Goal: Task Accomplishment & Management: Use online tool/utility

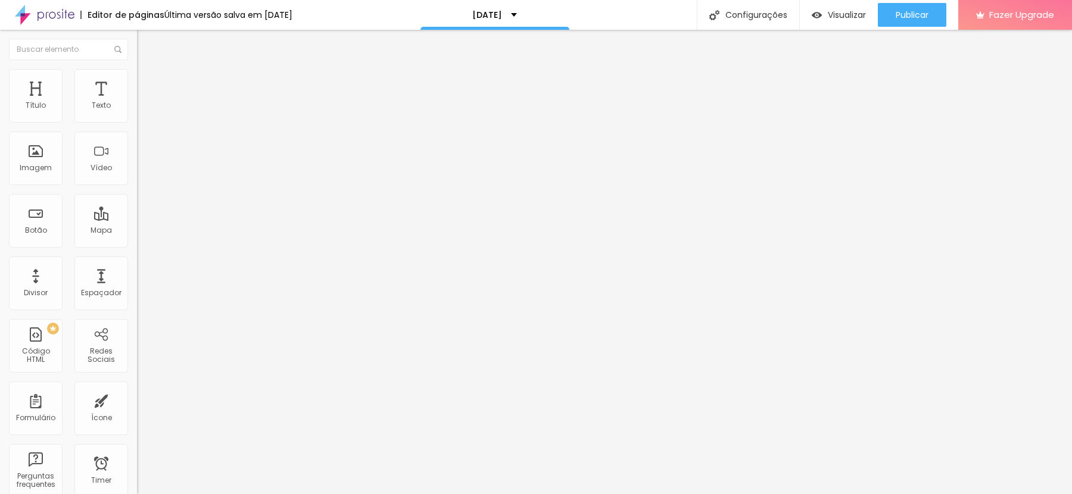
click at [893, 174] on div at bounding box center [604, 262] width 935 height 464
click at [148, 82] on span "Estilo" at bounding box center [157, 77] width 18 height 10
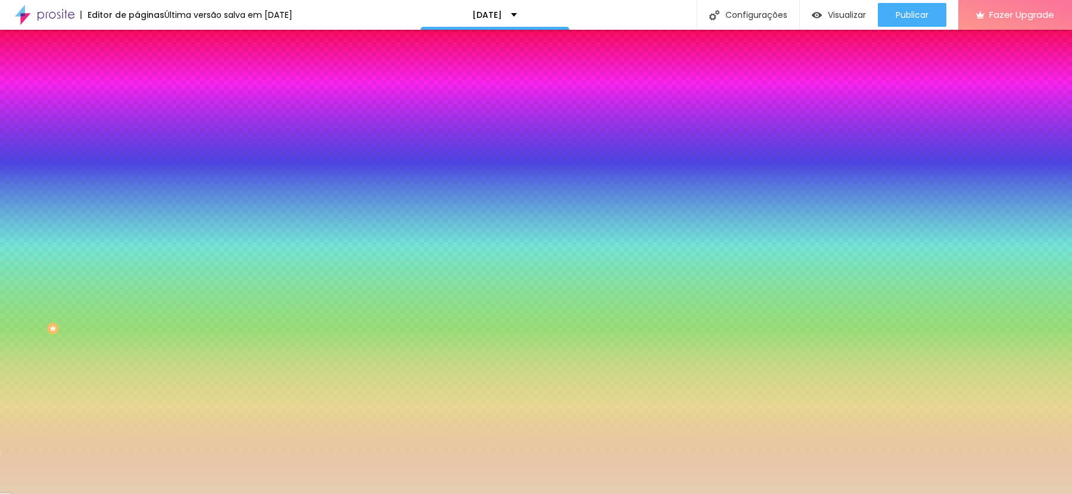
click at [137, 69] on li "Conteúdo" at bounding box center [205, 63] width 137 height 12
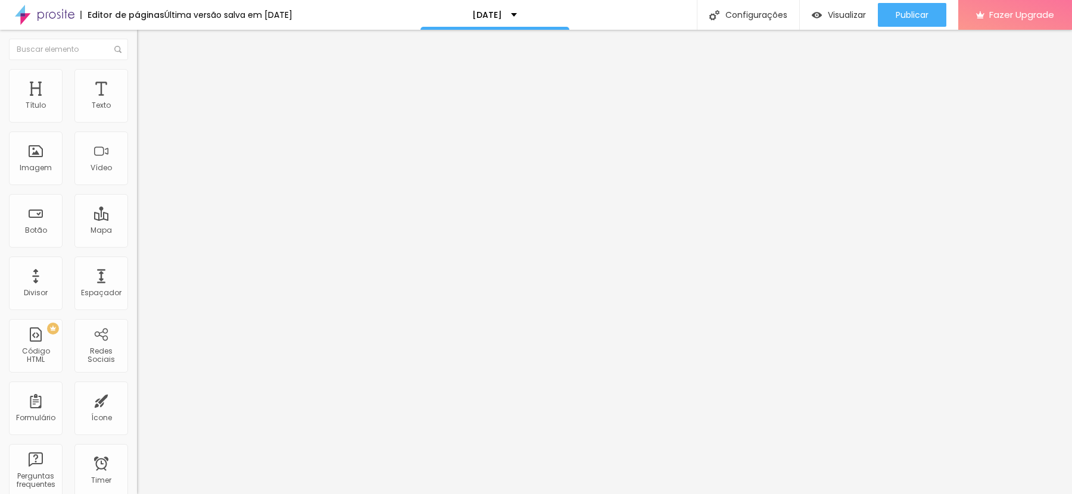
click at [137, 81] on img at bounding box center [142, 86] width 11 height 11
click at [137, 69] on li "Conteúdo" at bounding box center [205, 63] width 137 height 12
click at [137, 240] on input "[URL][DOMAIN_NAME]!" at bounding box center [208, 239] width 143 height 12
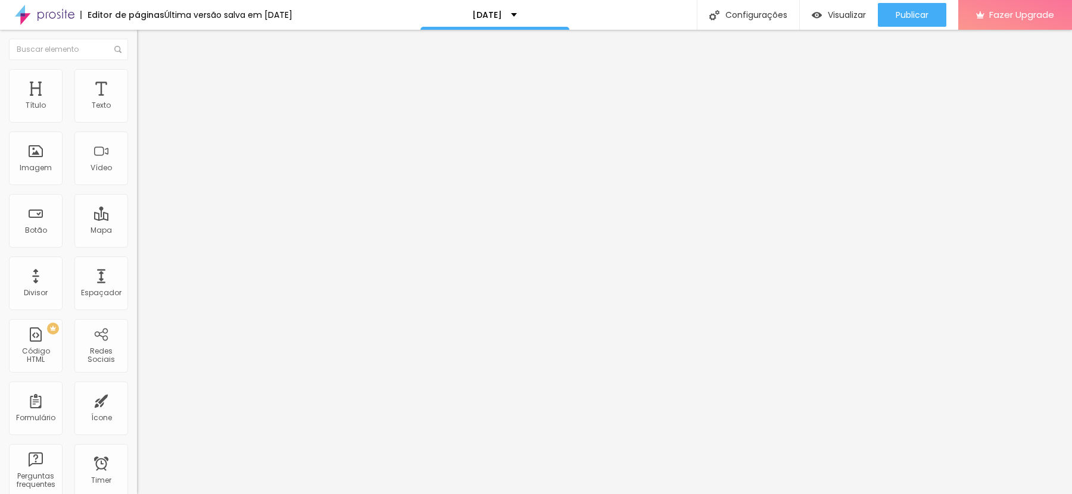
click at [137, 240] on input "[URL][DOMAIN_NAME]!" at bounding box center [208, 239] width 143 height 12
paste input "message/TIIFXQLJQRYWH1"
type input "[URL][DOMAIN_NAME]"
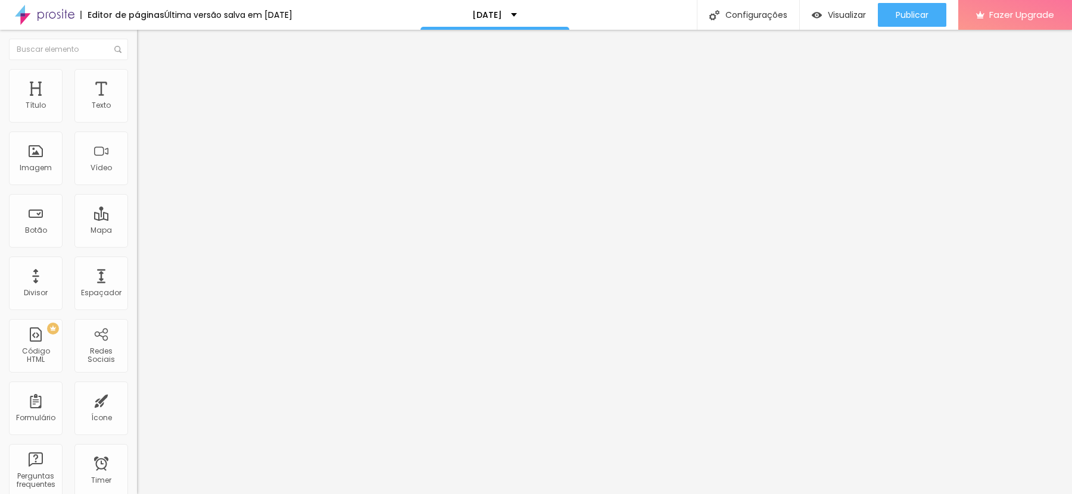
scroll to position [0, 0]
click at [843, 10] on span "Visualizar" at bounding box center [847, 15] width 38 height 10
click at [137, 69] on img at bounding box center [142, 74] width 11 height 11
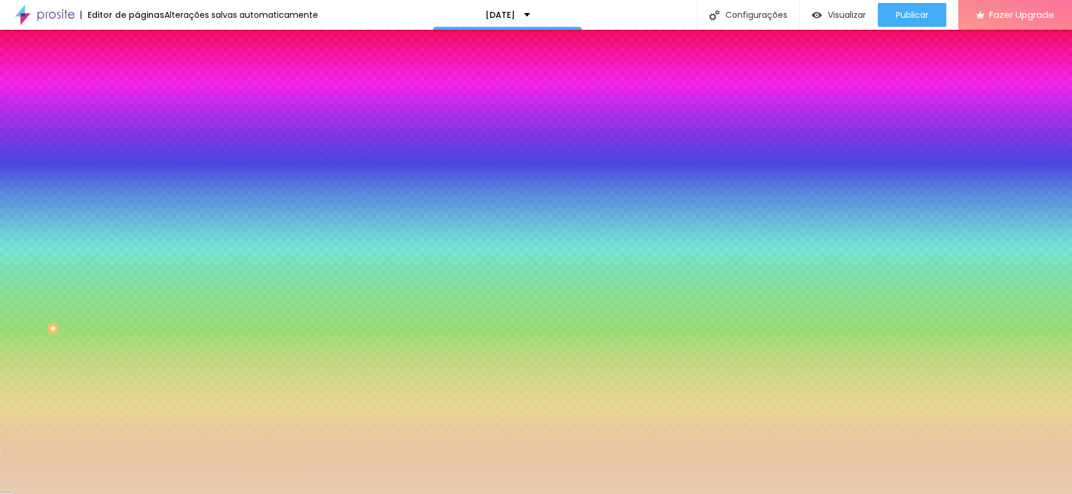
click at [148, 85] on span "Avançado" at bounding box center [167, 89] width 39 height 10
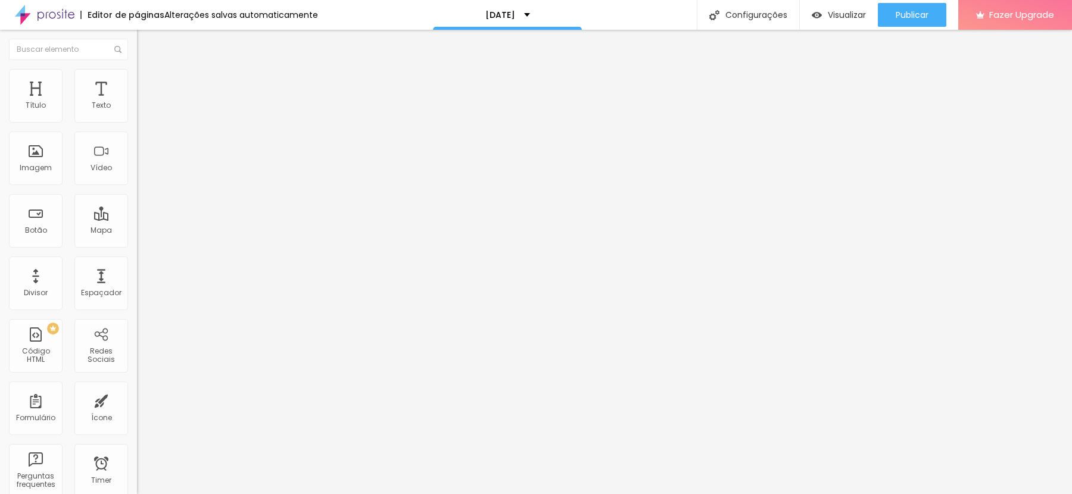
click at [137, 77] on li "Estilo" at bounding box center [205, 75] width 137 height 12
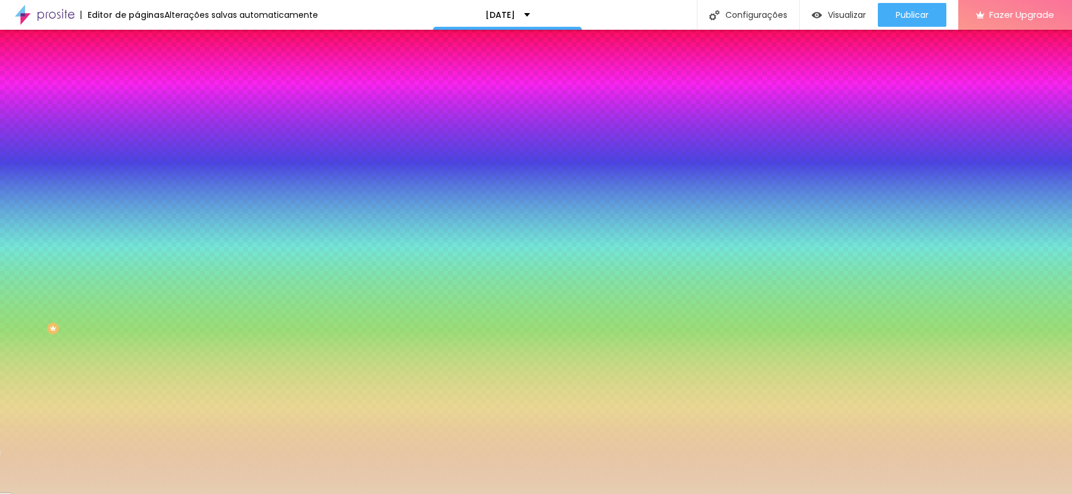
click at [137, 69] on li "Conteúdo" at bounding box center [205, 63] width 137 height 12
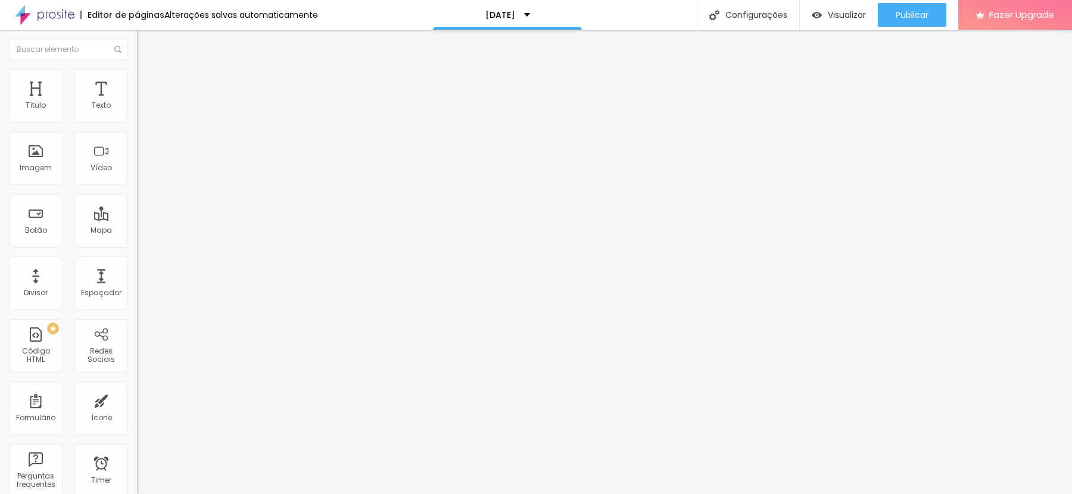
click at [137, 241] on input "[URL][DOMAIN_NAME]" at bounding box center [208, 239] width 143 height 12
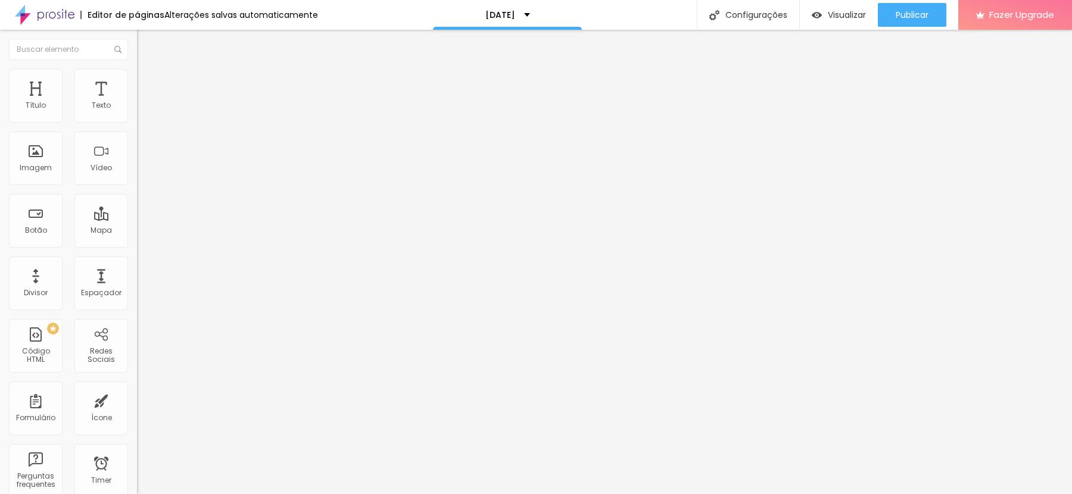
click at [137, 241] on input "[URL][DOMAIN_NAME]" at bounding box center [208, 239] width 143 height 12
click at [137, 296] on div "Editar Botão Conteúdo Estilo Avançado Texto EU QUERO Alinhamento Tamanho Normal…" at bounding box center [205, 262] width 137 height 464
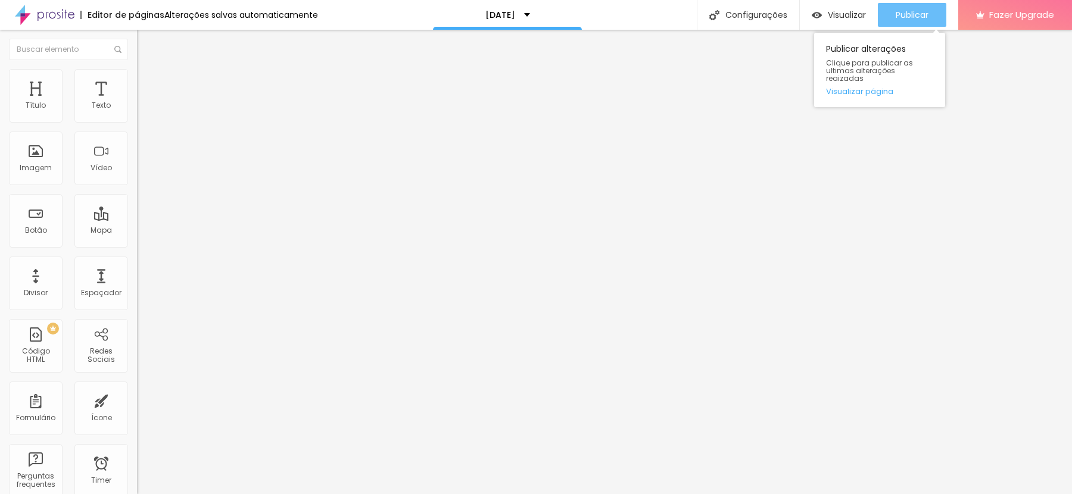
click at [888, 20] on button "Publicar" at bounding box center [912, 15] width 68 height 24
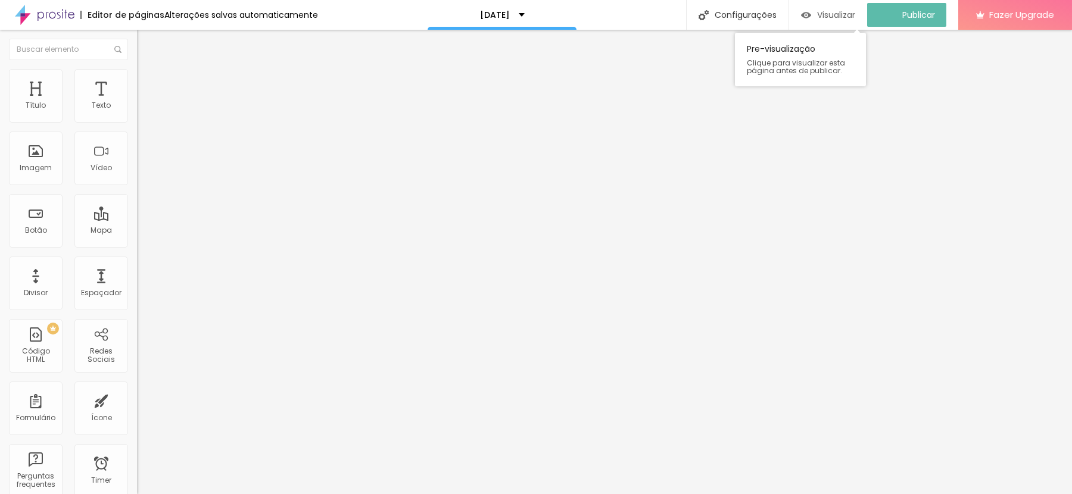
click at [843, 21] on div "Visualizar" at bounding box center [828, 15] width 54 height 24
click at [137, 242] on input "[URL][DOMAIN_NAME]!" at bounding box center [208, 239] width 143 height 12
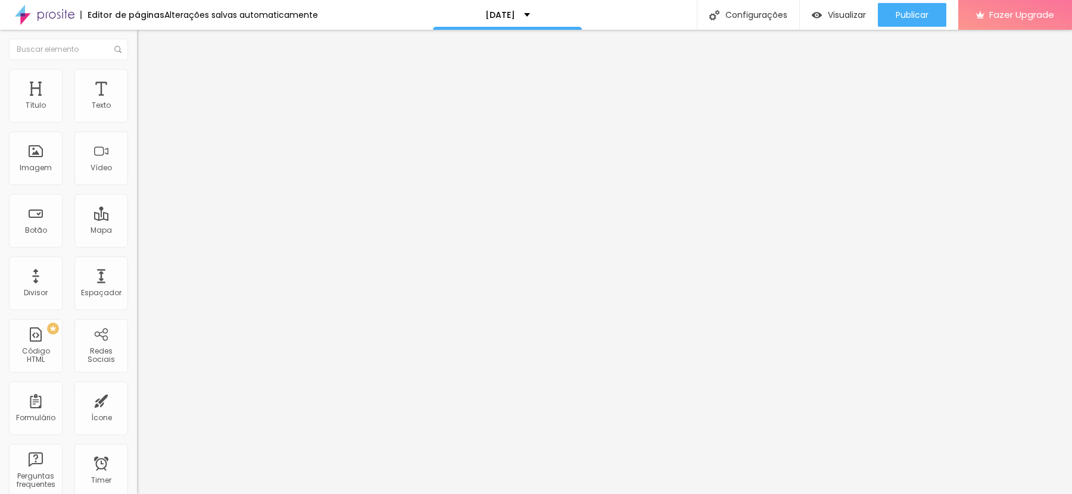
paste input "message/TIIFXQLJQRYWH1"
type input "[URL][DOMAIN_NAME]"
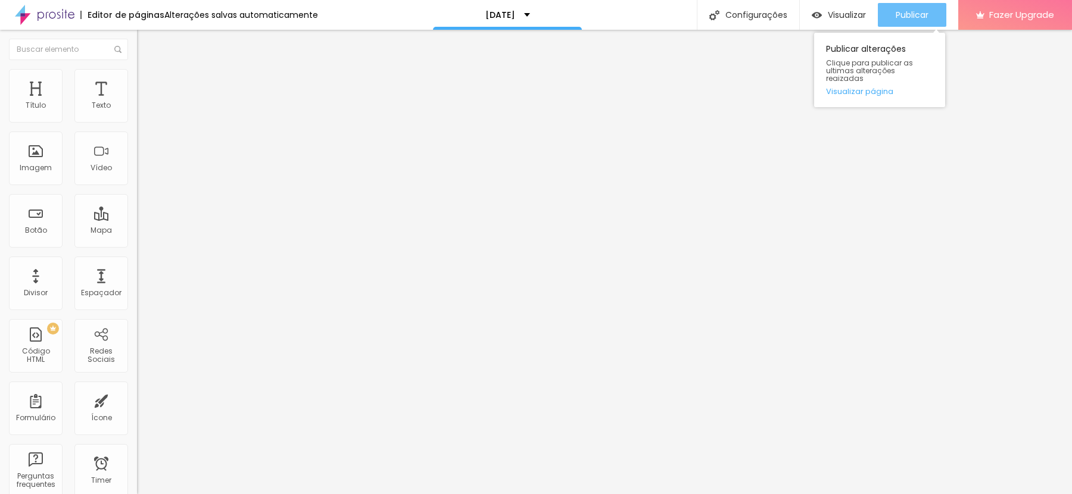
click at [897, 21] on div "Publicar" at bounding box center [912, 15] width 33 height 24
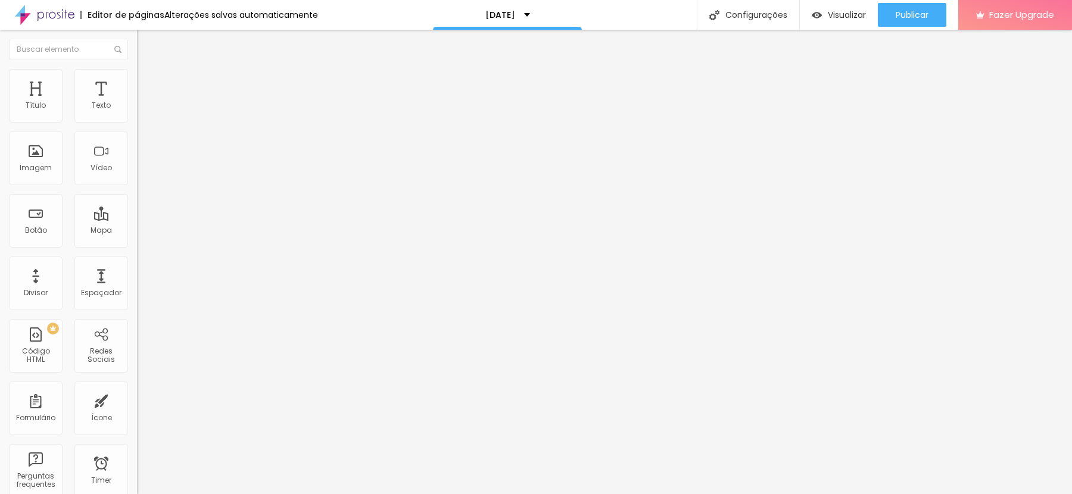
click at [148, 82] on span "Estilo" at bounding box center [157, 77] width 18 height 10
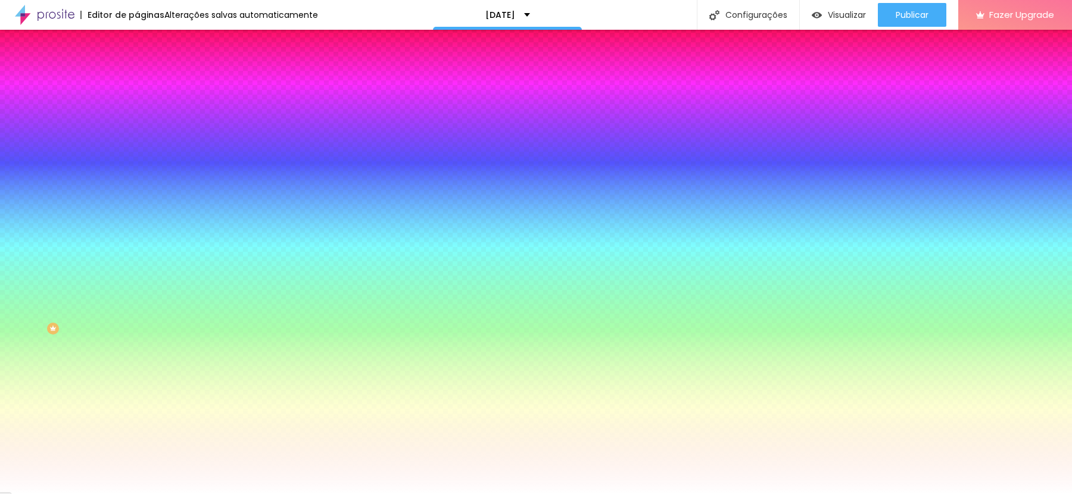
click at [137, 69] on li "Conteúdo" at bounding box center [205, 63] width 137 height 12
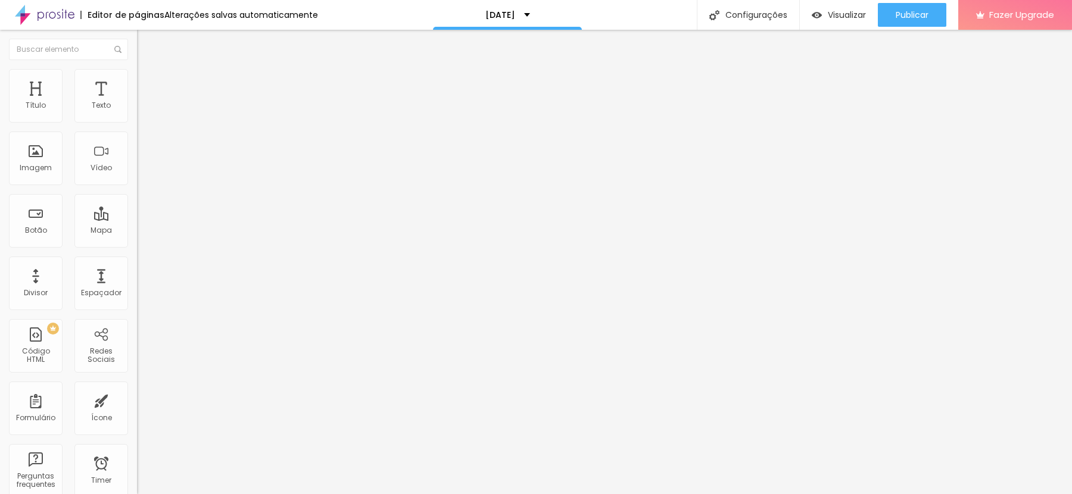
click at [137, 245] on input "[URL][DOMAIN_NAME]!" at bounding box center [208, 239] width 143 height 12
paste input "message/TIIFXQLJQRYWH1"
type input "[URL][DOMAIN_NAME]"
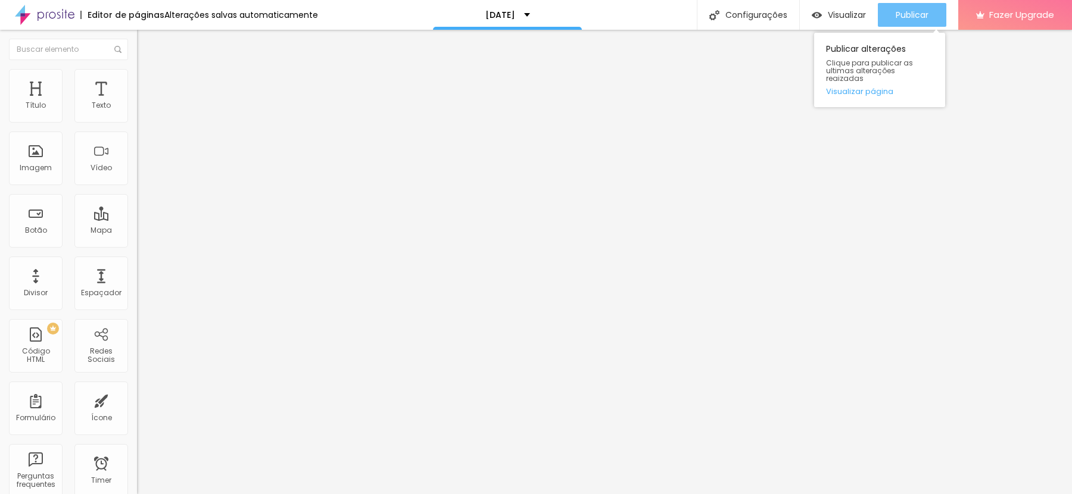
click at [921, 17] on span "Publicar" at bounding box center [912, 15] width 33 height 10
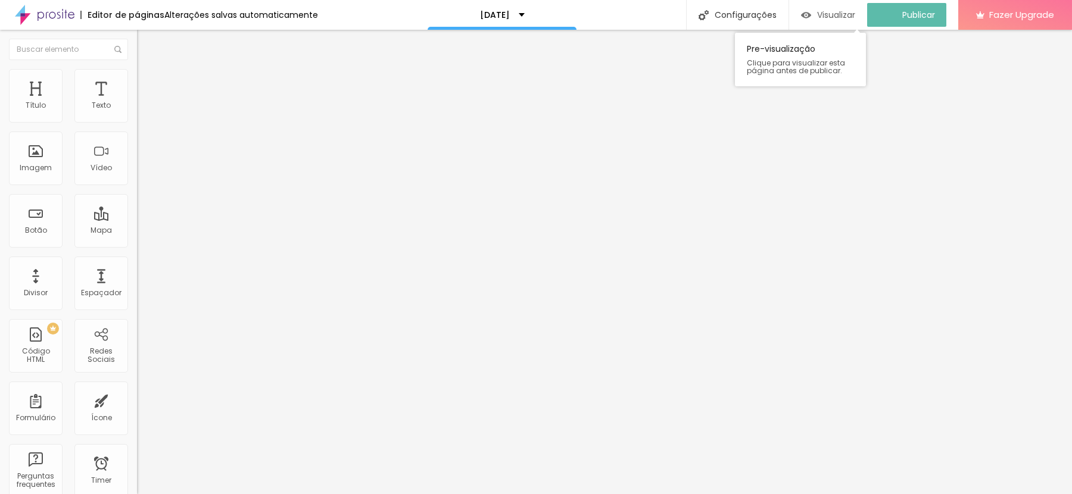
click at [834, 14] on span "Visualizar" at bounding box center [836, 15] width 38 height 10
click at [831, 20] on div "Visualizar" at bounding box center [839, 15] width 54 height 24
click at [837, 5] on div "Visualizar" at bounding box center [839, 15] width 54 height 24
click at [848, 16] on span "Visualizar" at bounding box center [847, 15] width 38 height 10
click at [148, 82] on span "Estilo" at bounding box center [157, 77] width 18 height 10
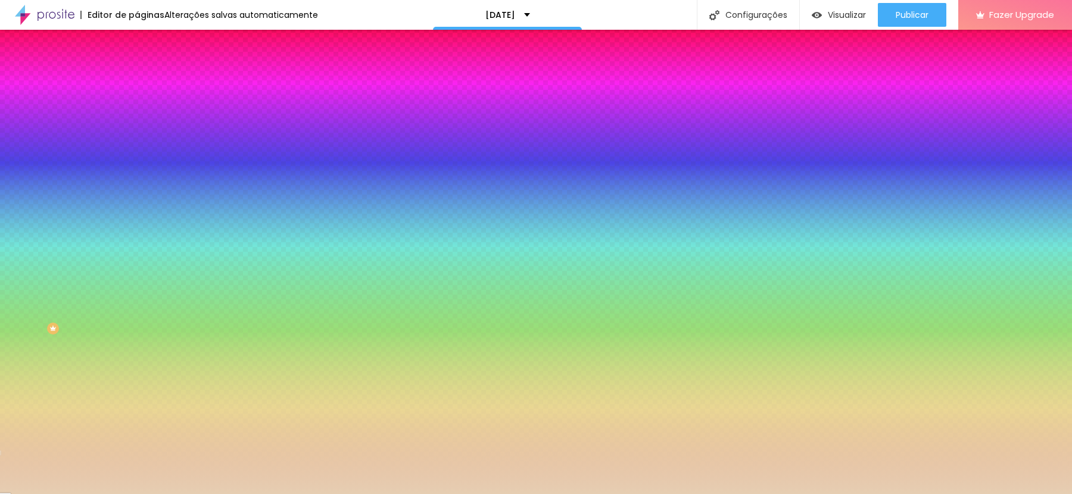
click at [137, 69] on li "Conteúdo" at bounding box center [205, 63] width 137 height 12
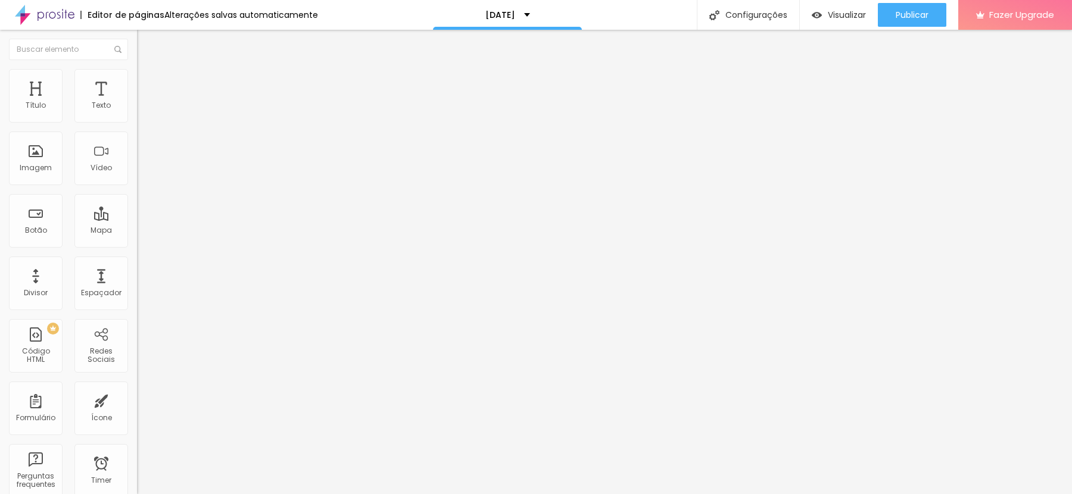
click at [137, 245] on input "[URL][DOMAIN_NAME]" at bounding box center [208, 239] width 143 height 12
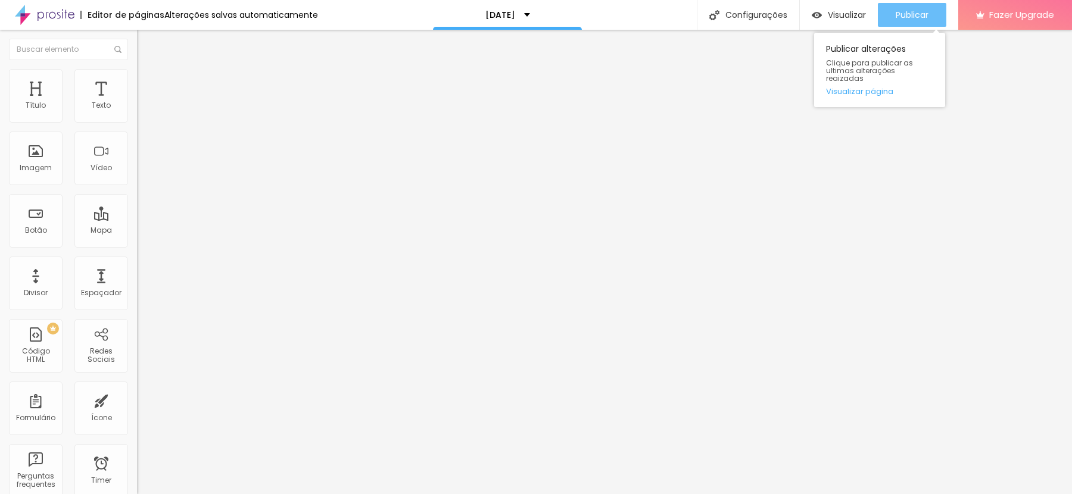
click at [929, 11] on button "Publicar" at bounding box center [912, 15] width 68 height 24
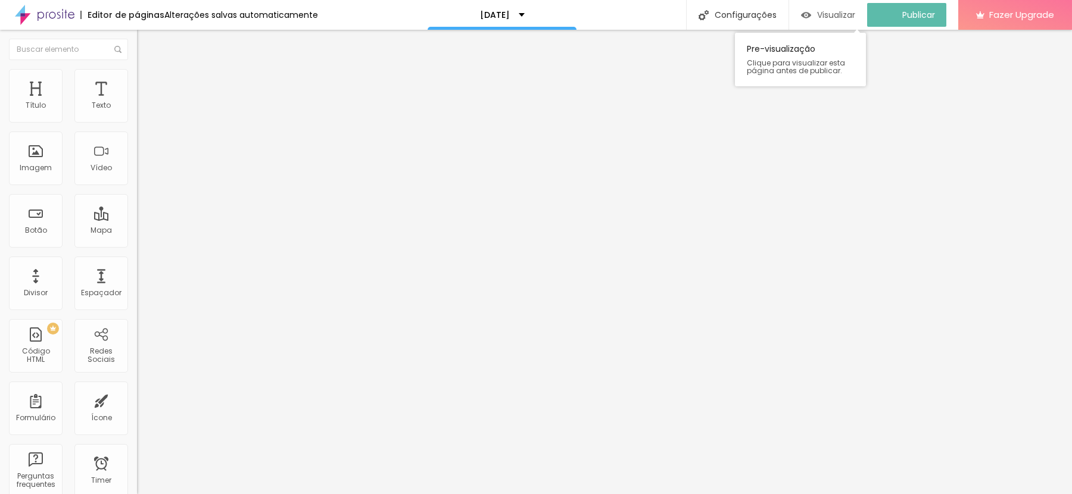
click at [855, 12] on span "Visualizar" at bounding box center [836, 15] width 38 height 10
click at [137, 245] on input "[URL][DOMAIN_NAME]" at bounding box center [208, 239] width 143 height 12
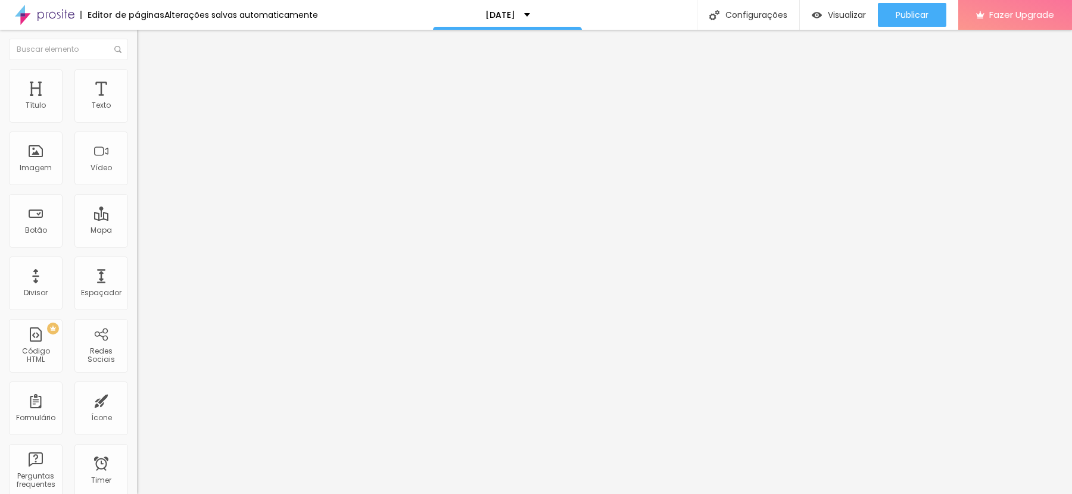
click at [137, 245] on input "[URL][DOMAIN_NAME]" at bounding box center [208, 239] width 143 height 12
paste input "5547997339503?text=Oi%2C%20quero%20garantir%20meu%20Ensaio%20de%20Natal%20na%20…"
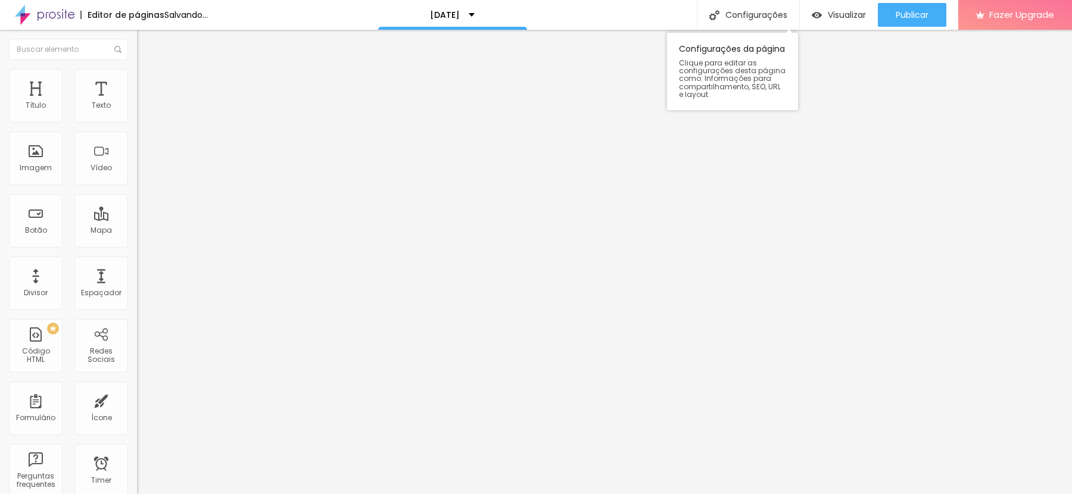
type input "[URL][DOMAIN_NAME]"
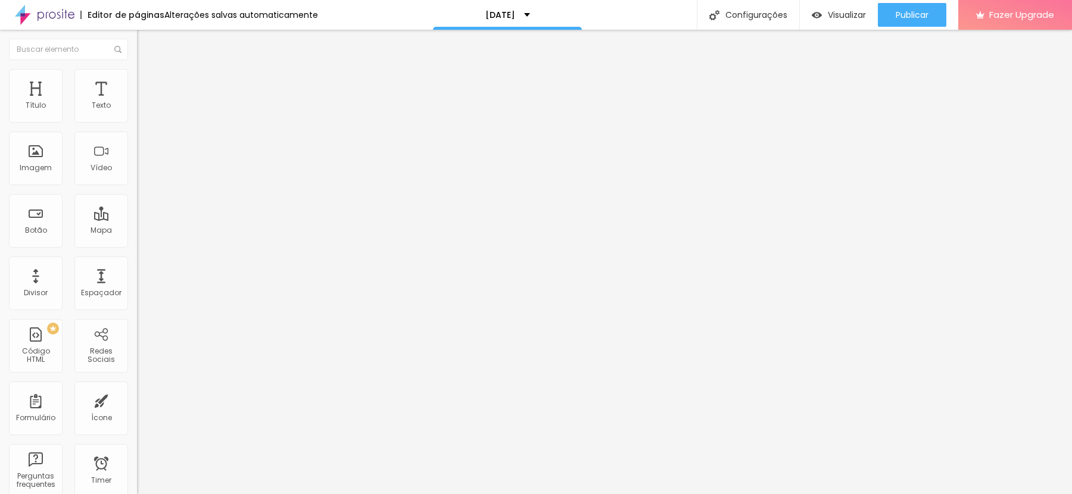
click at [137, 240] on input "[URL][DOMAIN_NAME]" at bounding box center [208, 239] width 143 height 12
paste input "5547997339503?text=Oi%2C%20quero%20garantir%20meu%20Ensaio%20de%20Natal%20na%20…"
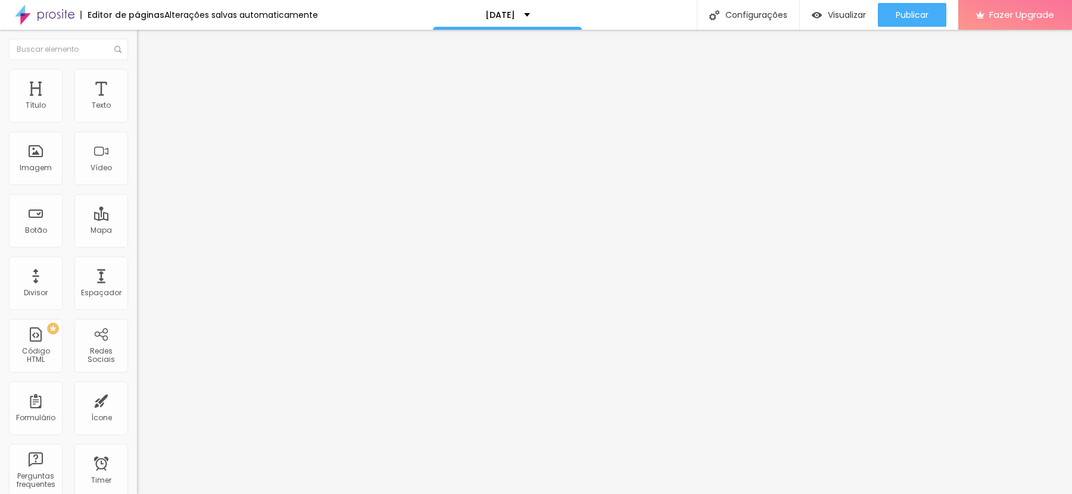
scroll to position [0, 541]
type input "[URL][DOMAIN_NAME]"
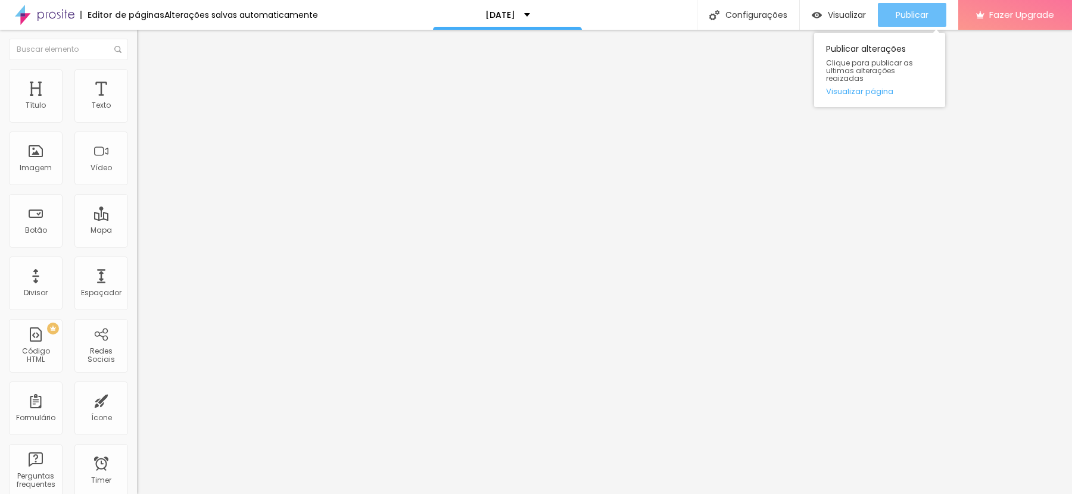
click at [919, 17] on span "Publicar" at bounding box center [912, 15] width 33 height 10
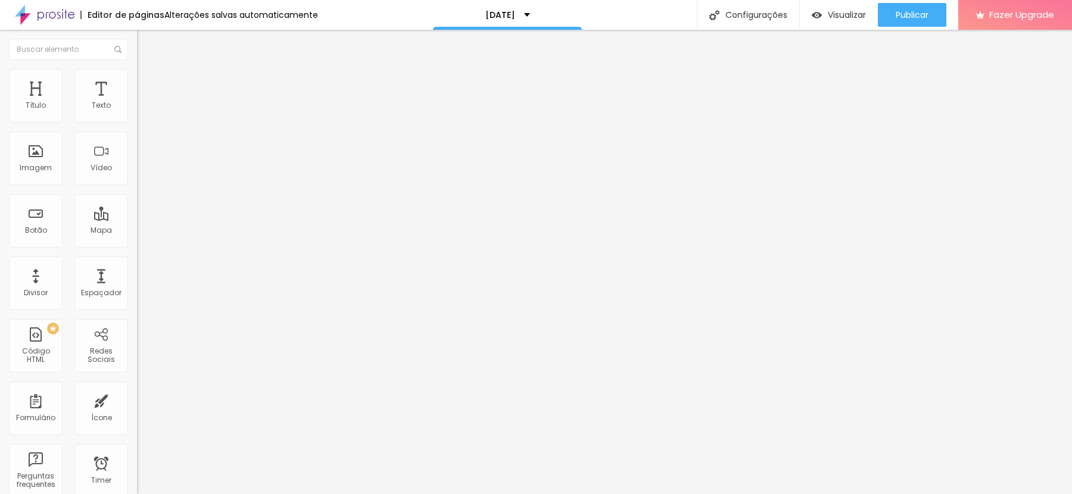
click at [137, 239] on input "[URL][DOMAIN_NAME]" at bounding box center [208, 239] width 143 height 12
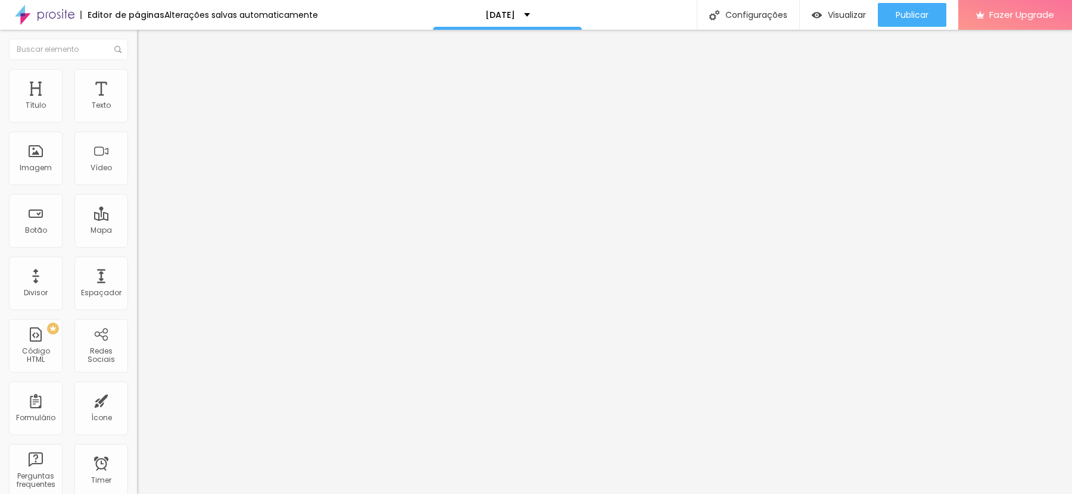
paste input "5547997339503?text=Oi%2C%20quero%20garantir%20meu%20Ensaio%20de%20Natal%20na%20…"
type input "[URL][DOMAIN_NAME]"
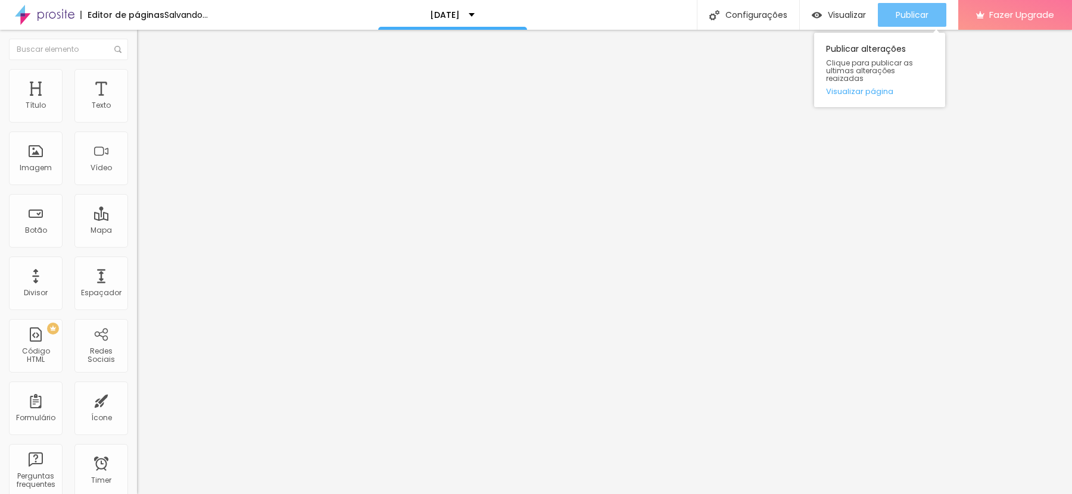
click at [903, 14] on span "Publicar" at bounding box center [912, 15] width 33 height 10
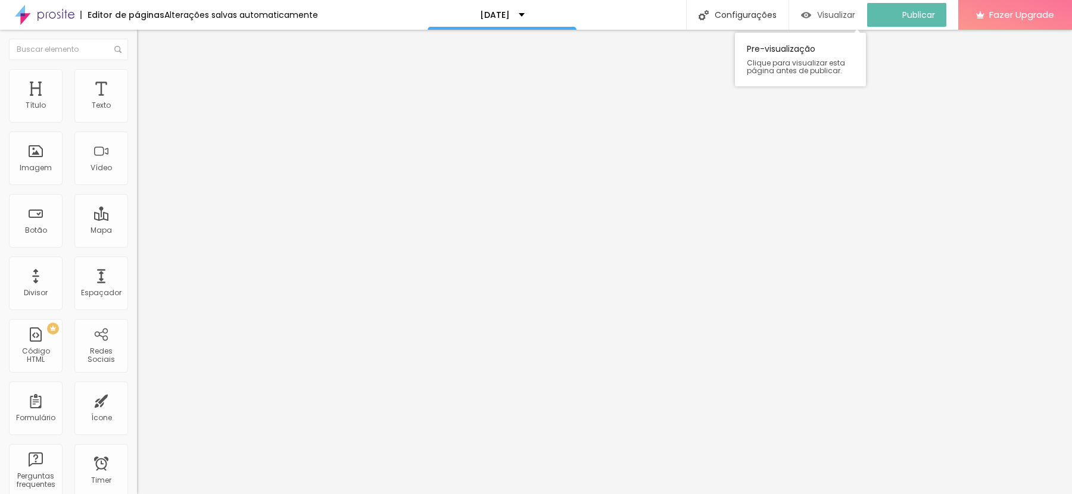
click at [831, 17] on span "Visualizar" at bounding box center [836, 15] width 38 height 10
click at [137, 245] on input "https://" at bounding box center [208, 239] width 143 height 12
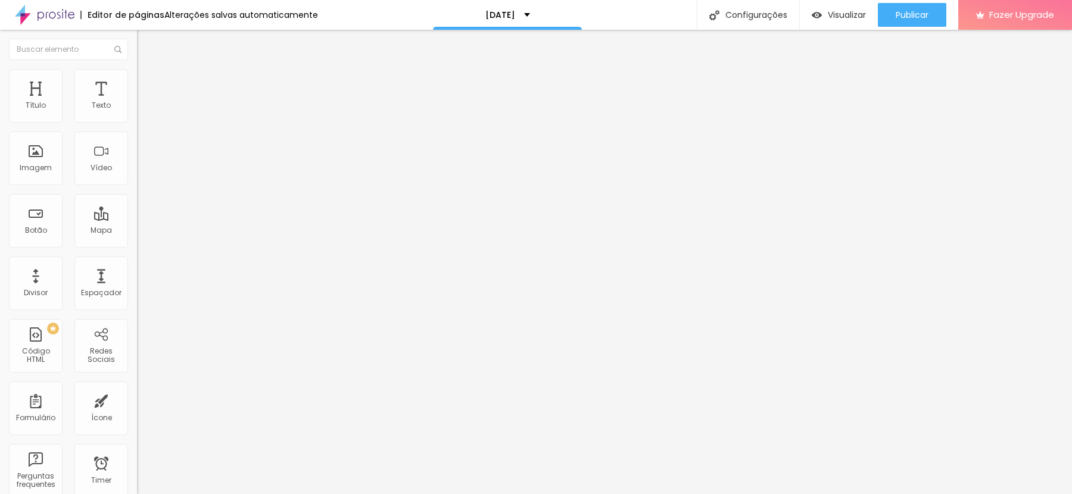
paste input "Oi, tenho interesse no Ensaio de [DATE], mas gostaria de tirar um dúvida!"
type input "Oi, tenho interesse no Ensaio de [DATE], mas gostaria de tirar um dúvida!"
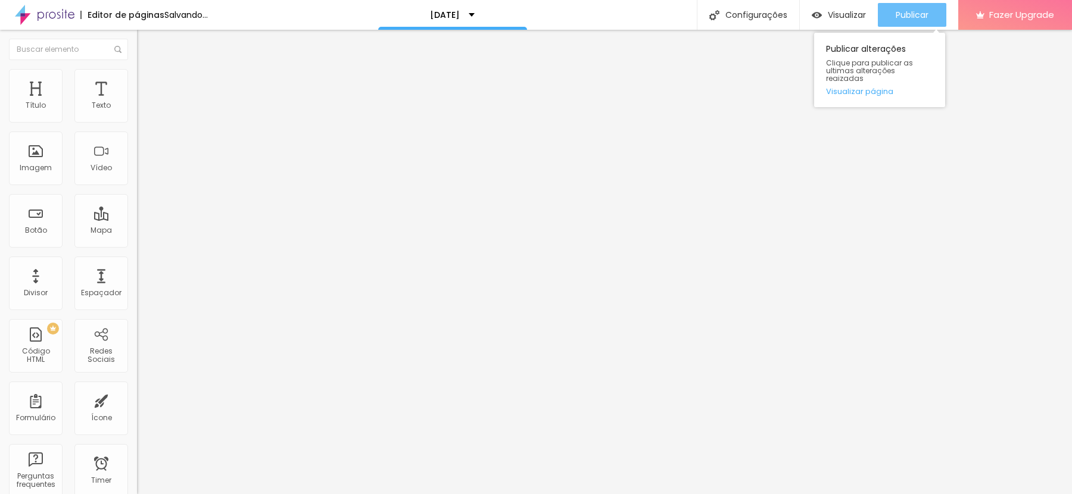
click at [925, 15] on span "Publicar" at bounding box center [912, 15] width 33 height 10
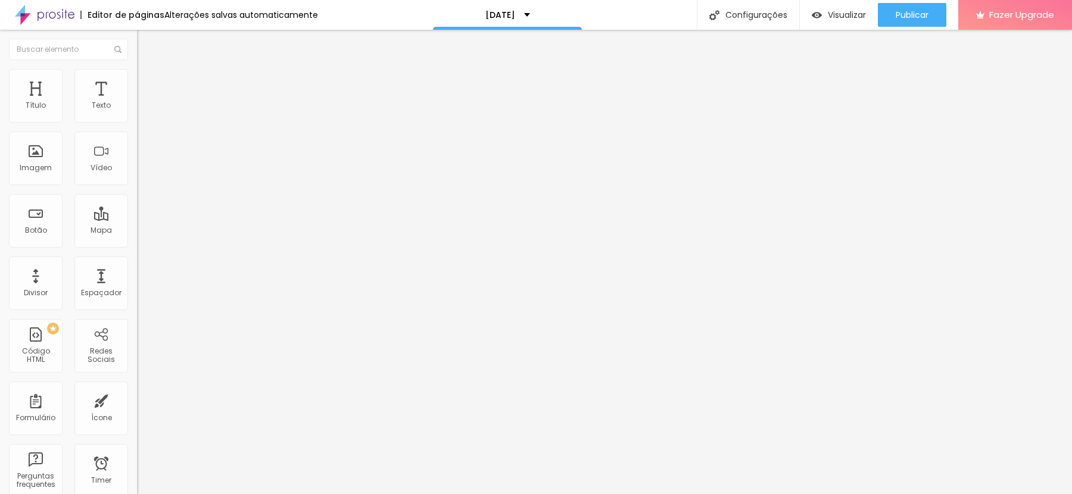
click at [137, 126] on span "Editar perguntas" at bounding box center [171, 121] width 68 height 10
drag, startPoint x: 821, startPoint y: 315, endPoint x: 304, endPoint y: 285, distance: 518.3
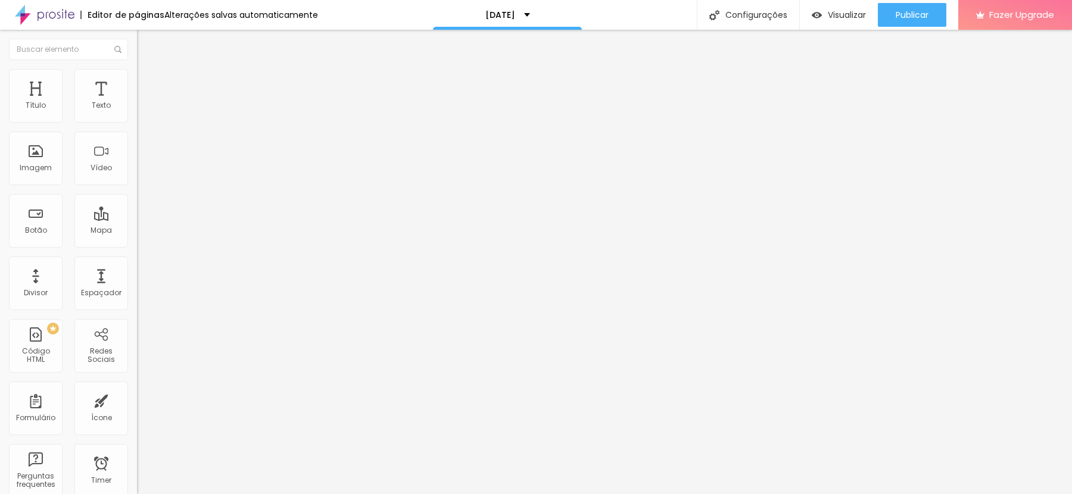
drag, startPoint x: 538, startPoint y: 381, endPoint x: 364, endPoint y: 264, distance: 209.4
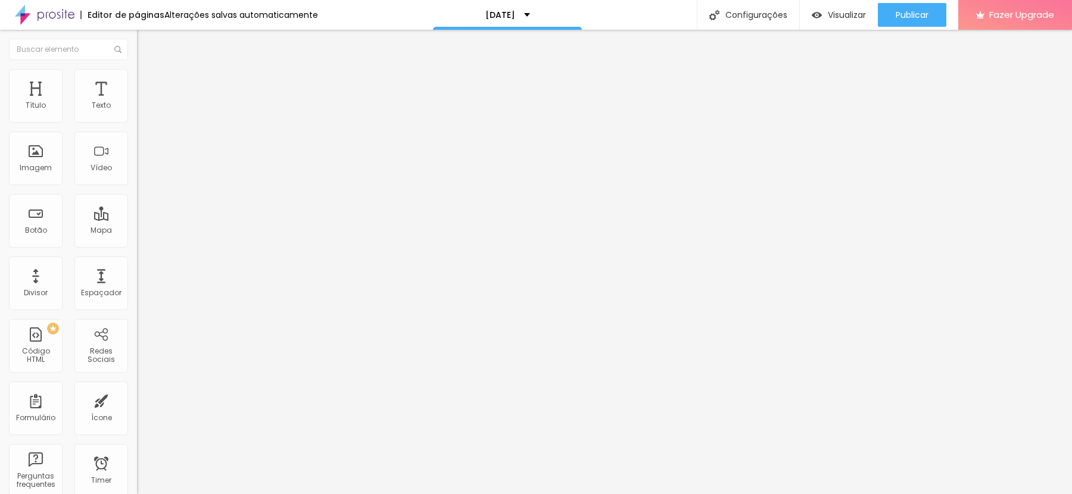
scroll to position [18, 0]
drag, startPoint x: 671, startPoint y: 351, endPoint x: 640, endPoint y: 351, distance: 31.0
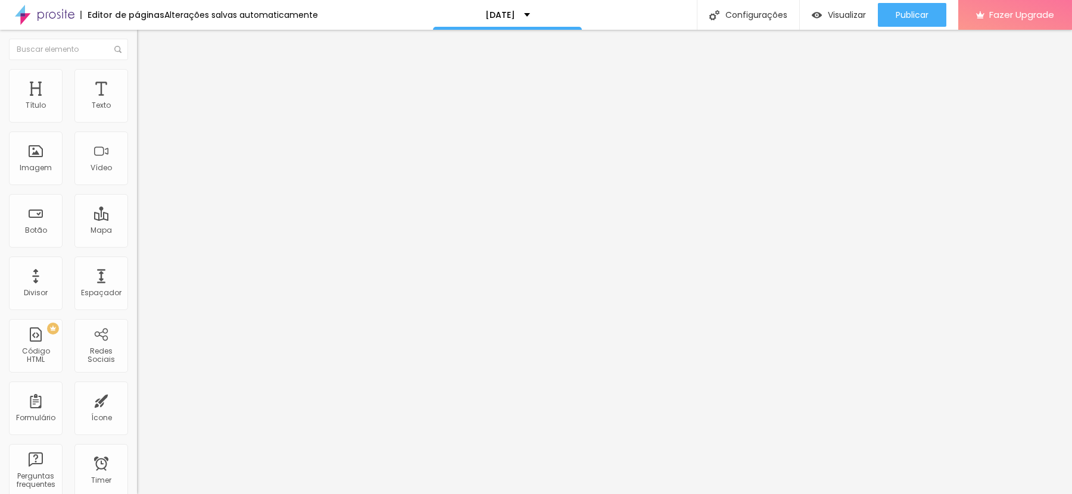
click at [137, 126] on span "Editar perguntas" at bounding box center [171, 121] width 68 height 10
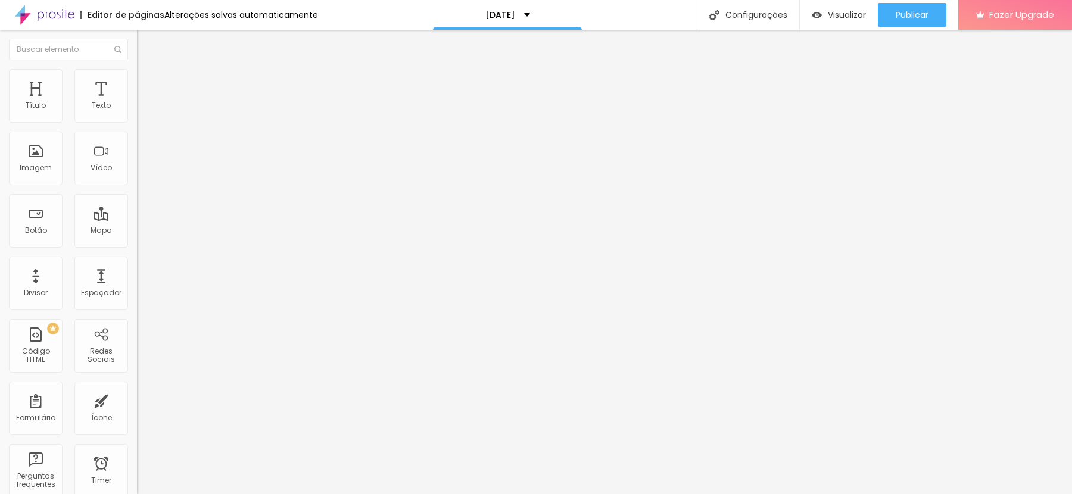
drag, startPoint x: 579, startPoint y: 334, endPoint x: 354, endPoint y: 293, distance: 228.8
drag, startPoint x: 585, startPoint y: 297, endPoint x: 289, endPoint y: 297, distance: 296.6
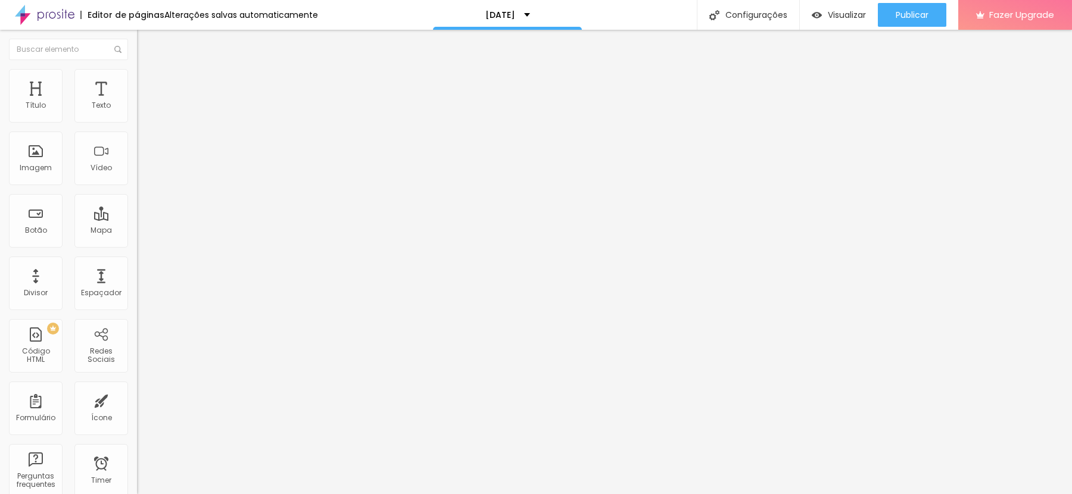
drag, startPoint x: 789, startPoint y: 349, endPoint x: 732, endPoint y: 347, distance: 56.6
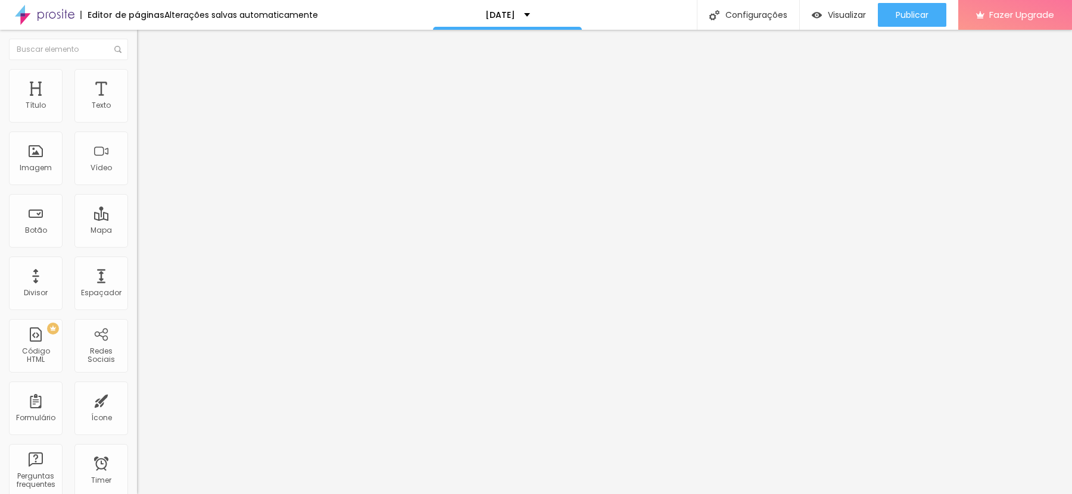
drag, startPoint x: 591, startPoint y: 358, endPoint x: 547, endPoint y: 357, distance: 44.1
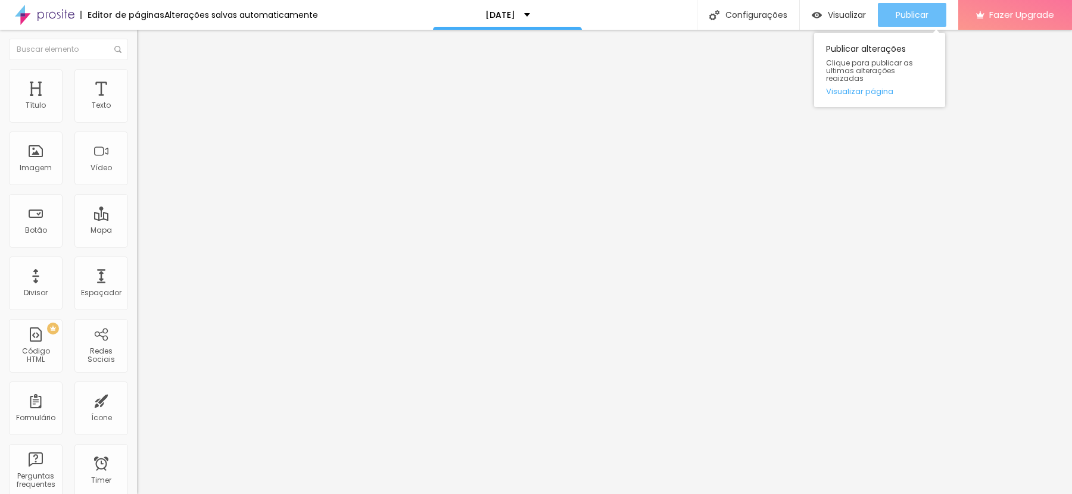
click at [920, 10] on span "Publicar" at bounding box center [912, 15] width 33 height 10
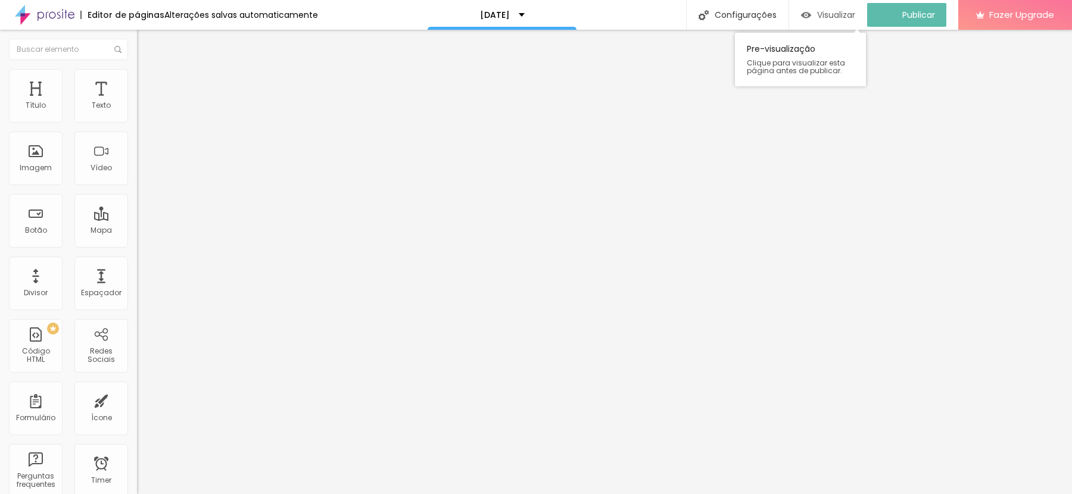
click at [855, 19] on span "Visualizar" at bounding box center [836, 15] width 38 height 10
click at [137, 126] on span "Editar perguntas" at bounding box center [171, 121] width 68 height 10
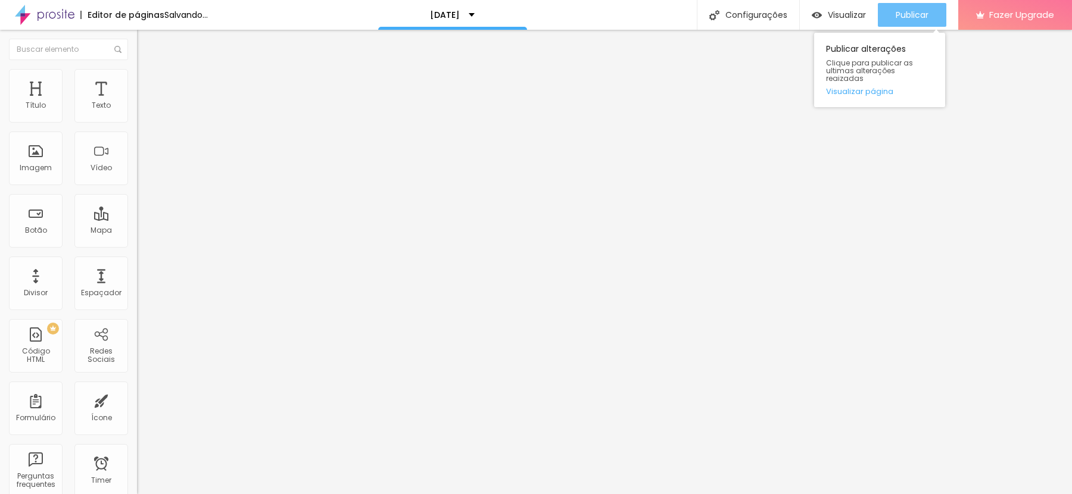
click at [918, 17] on span "Publicar" at bounding box center [912, 15] width 33 height 10
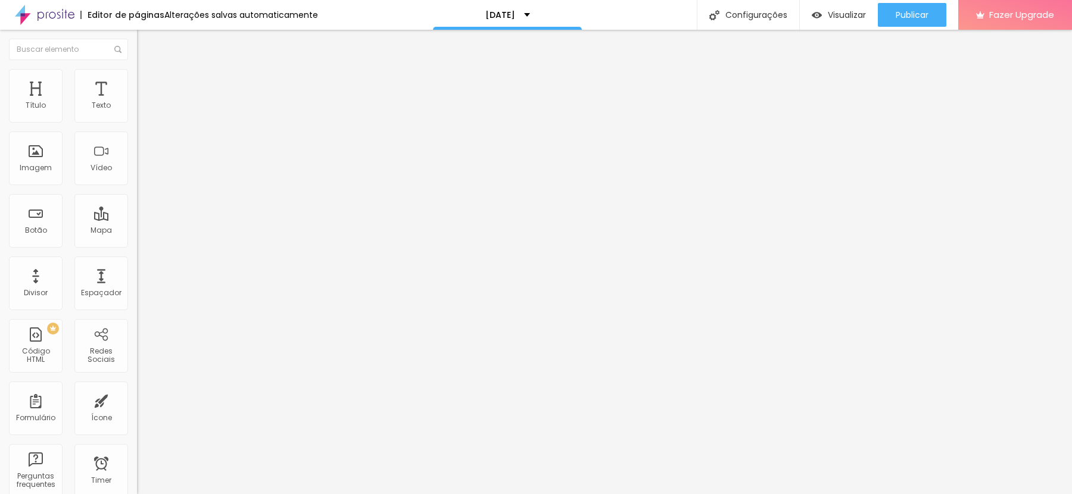
click at [137, 102] on span "Trocar imagem" at bounding box center [169, 97] width 65 height 10
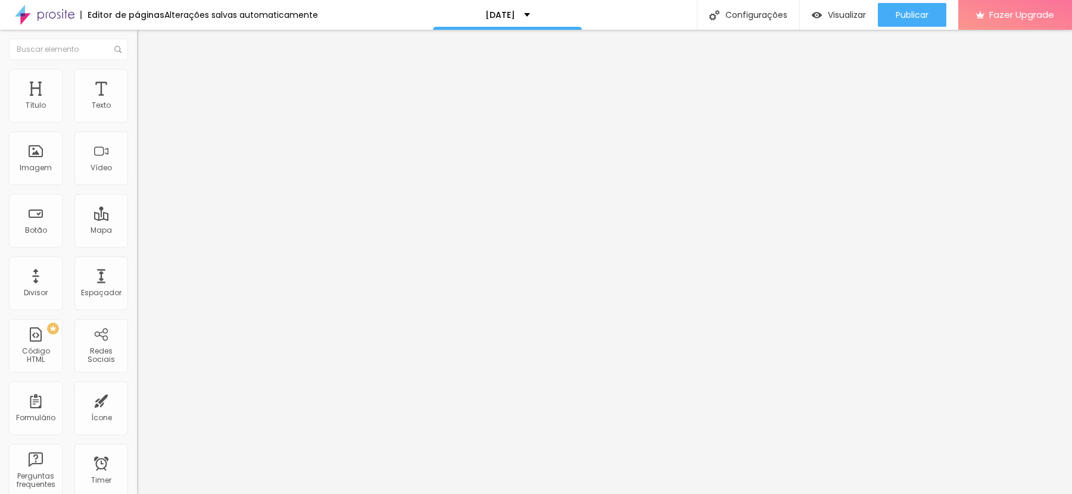
click at [137, 102] on span "Trocar imagem" at bounding box center [169, 97] width 65 height 10
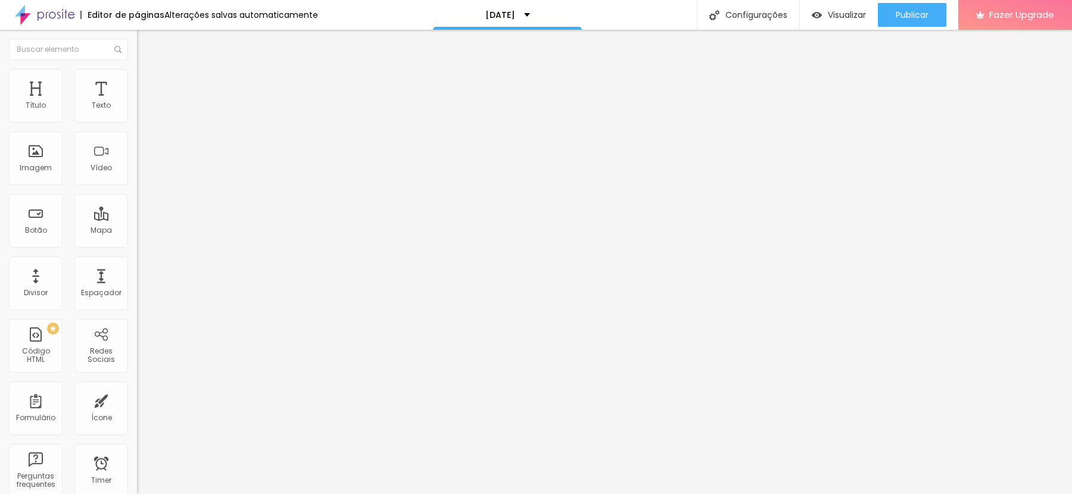
click at [137, 102] on span "Trocar imagem" at bounding box center [169, 97] width 65 height 10
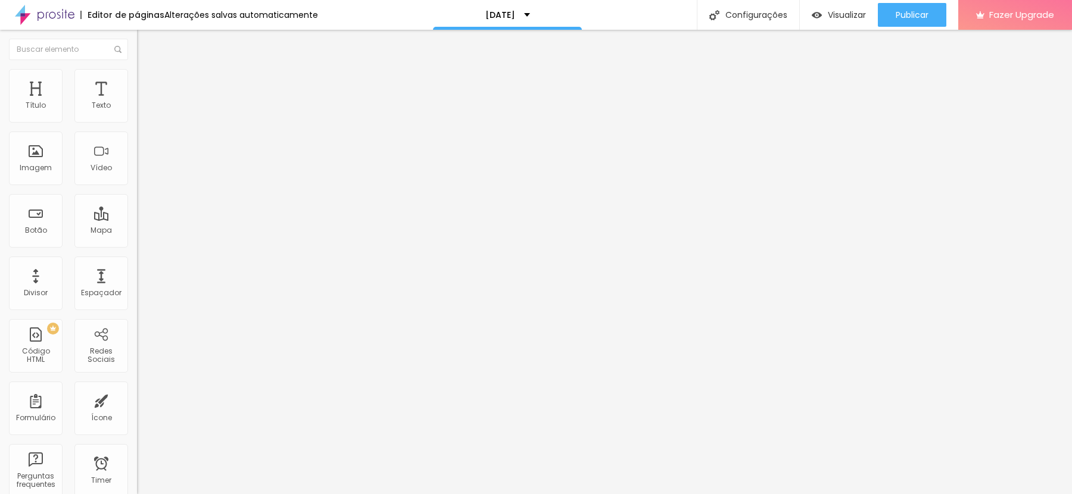
click at [137, 102] on span "Trocar imagem" at bounding box center [169, 97] width 65 height 10
click at [137, 186] on span "Original" at bounding box center [151, 181] width 29 height 10
click at [137, 201] on span "Padrão" at bounding box center [150, 196] width 27 height 10
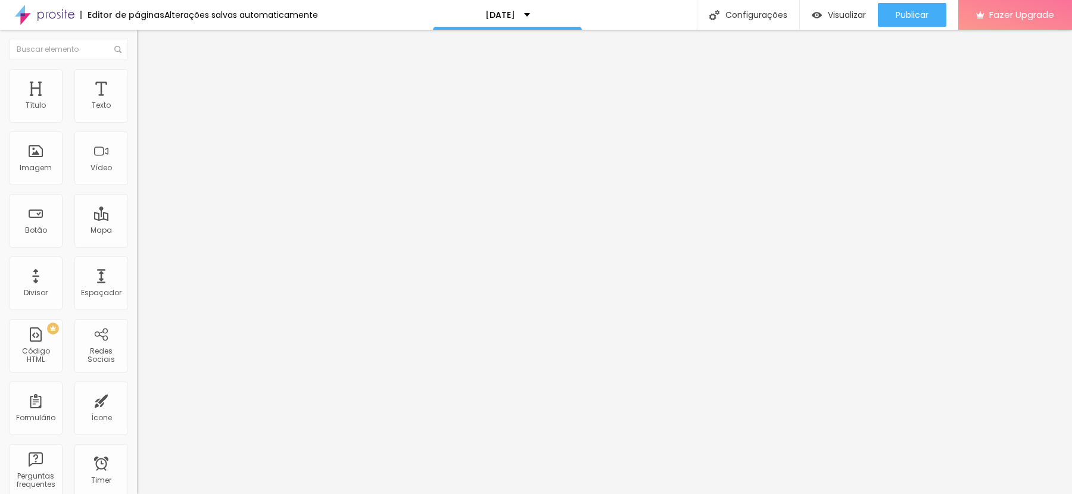
click at [137, 186] on span "Original" at bounding box center [151, 181] width 29 height 10
click at [137, 199] on div "Padrão 4:3" at bounding box center [205, 195] width 137 height 7
click at [137, 212] on span "Quadrado" at bounding box center [156, 207] width 39 height 10
click at [137, 186] on span "4:3 Padrão" at bounding box center [156, 181] width 39 height 10
click at [137, 212] on span "Quadrado" at bounding box center [156, 207] width 39 height 10
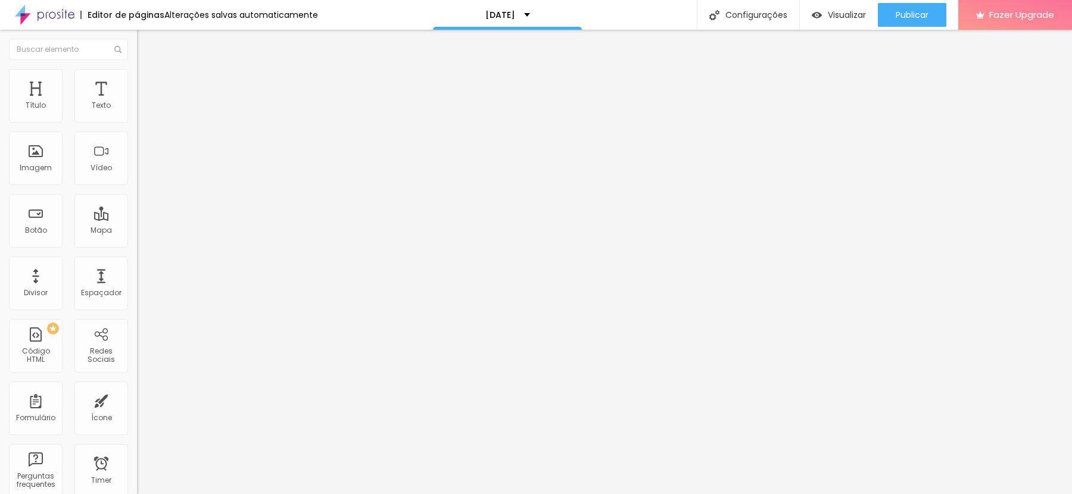
click at [137, 186] on span "Original" at bounding box center [151, 181] width 29 height 10
click at [137, 208] on span "Quadrado" at bounding box center [156, 203] width 39 height 10
click at [137, 186] on span "1:1 Quadrado" at bounding box center [160, 181] width 47 height 10
click at [148, 80] on span "Estilo" at bounding box center [157, 77] width 18 height 10
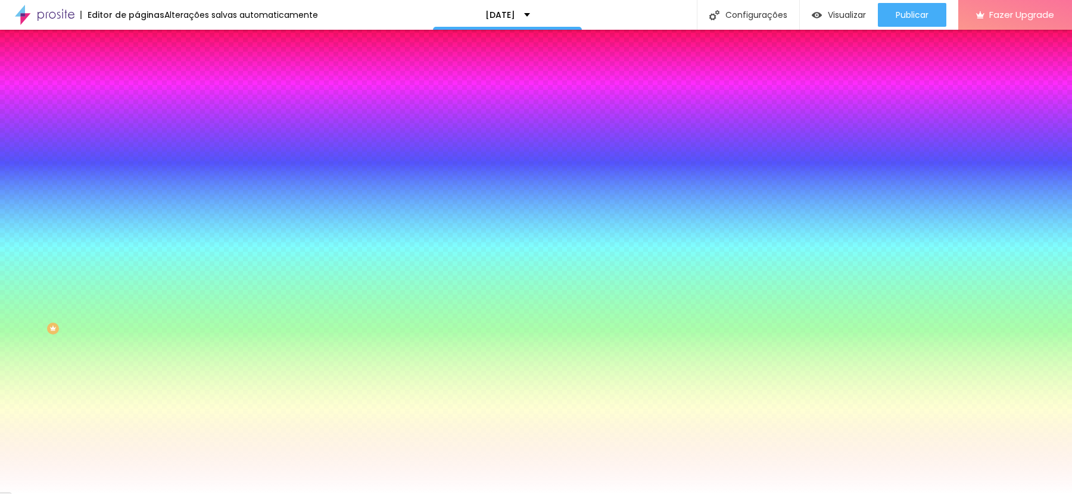
click at [148, 70] on span "Conteúdo" at bounding box center [166, 65] width 37 height 10
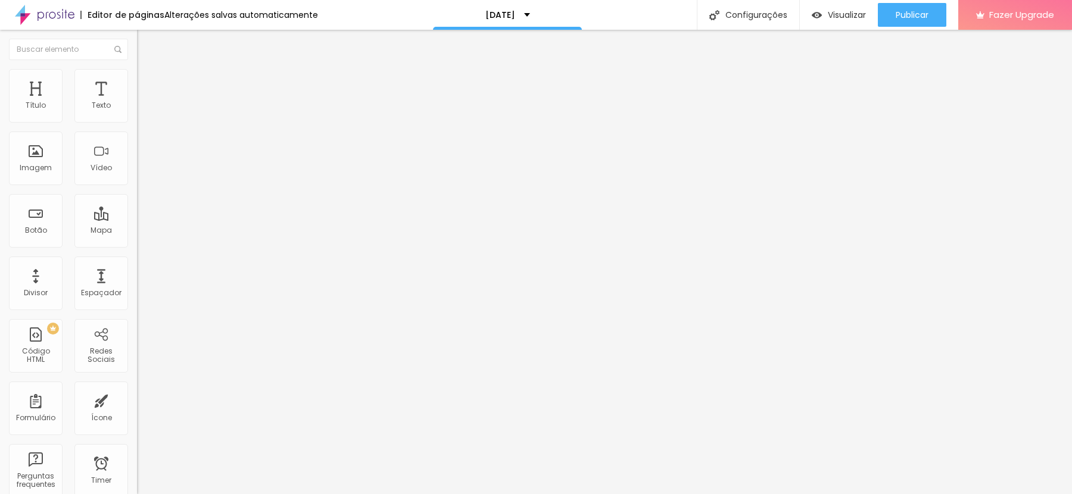
click at [137, 52] on button "Editar Coluna" at bounding box center [205, 43] width 137 height 27
click at [137, 102] on span "Adicionar imagem" at bounding box center [175, 97] width 77 height 10
click at [137, 218] on div "Proporção Original Cinema 16:9 Padrão 4:3 Quadrado 1:1 Original" at bounding box center [205, 194] width 137 height 47
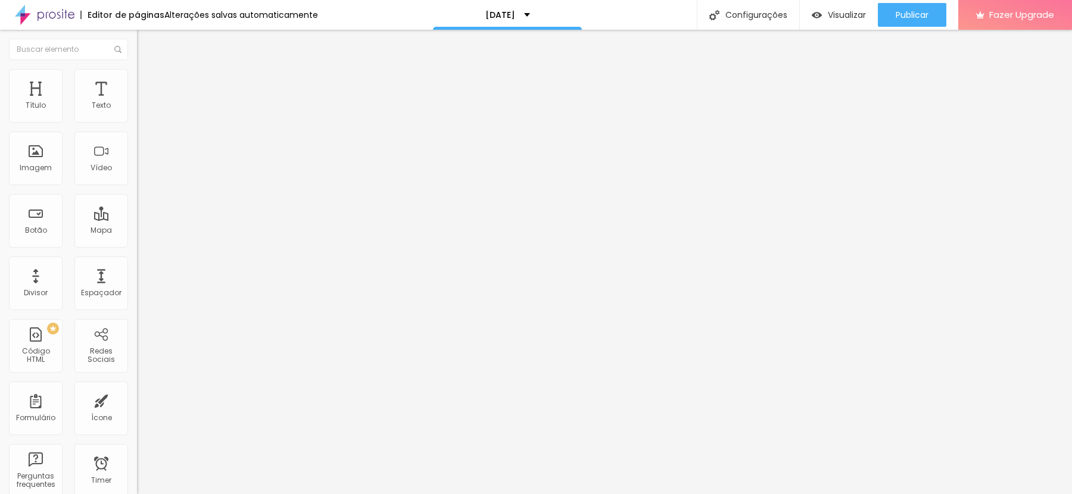
click at [137, 186] on span "Original" at bounding box center [151, 181] width 29 height 10
click at [137, 208] on span "Quadrado" at bounding box center [156, 203] width 39 height 10
click at [137, 186] on span "Original" at bounding box center [151, 181] width 29 height 10
click at [137, 208] on span "Quadrado" at bounding box center [156, 203] width 39 height 10
click at [137, 102] on span "Trocar imagem" at bounding box center [169, 97] width 65 height 10
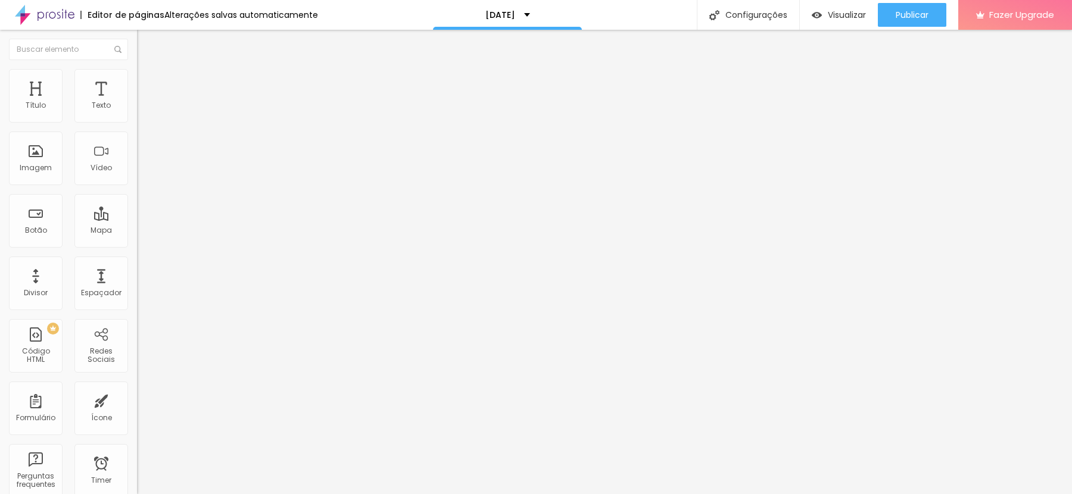
click at [137, 101] on div "Trocar imagem" at bounding box center [205, 97] width 137 height 8
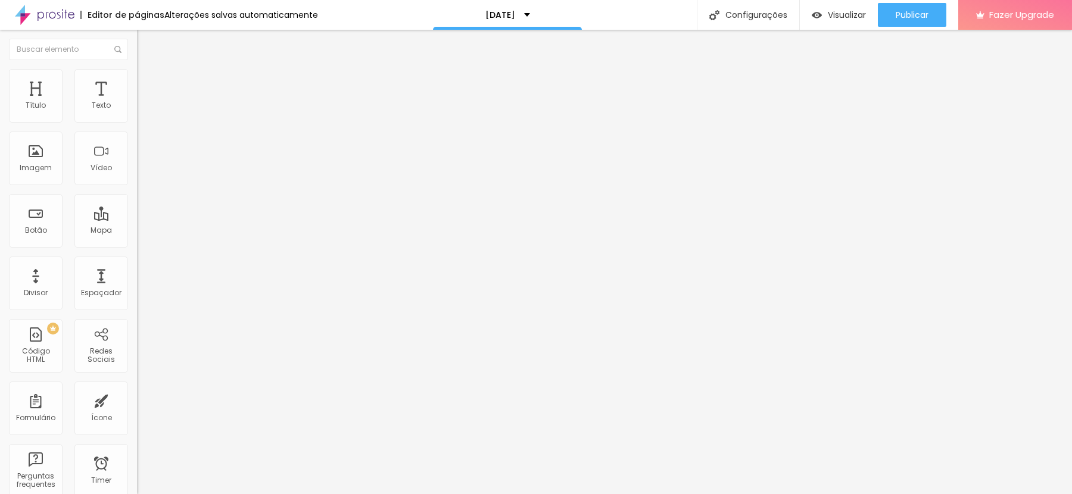
click at [137, 102] on span "Trocar imagem" at bounding box center [169, 97] width 65 height 10
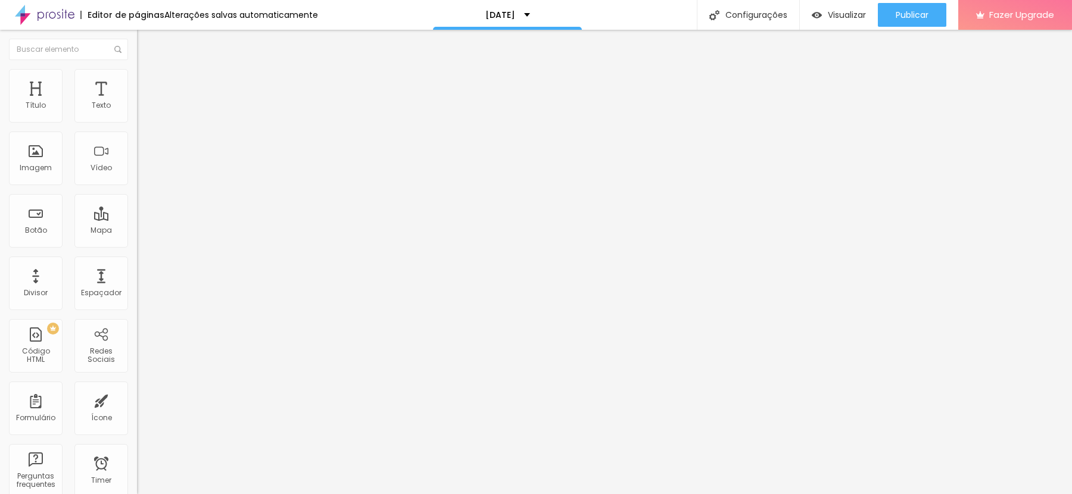
click at [137, 102] on span "Trocar imagem" at bounding box center [169, 97] width 65 height 10
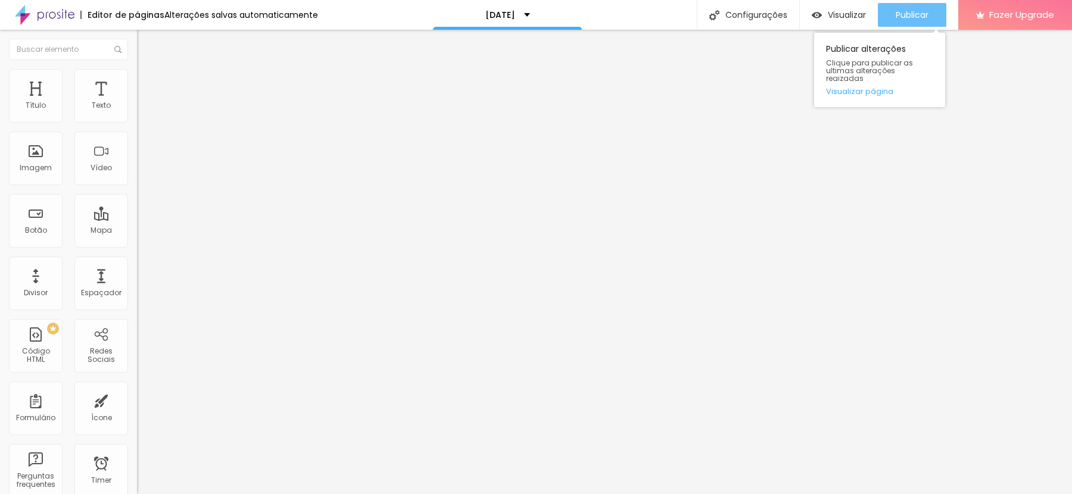
click at [921, 20] on span "Publicar" at bounding box center [912, 15] width 33 height 10
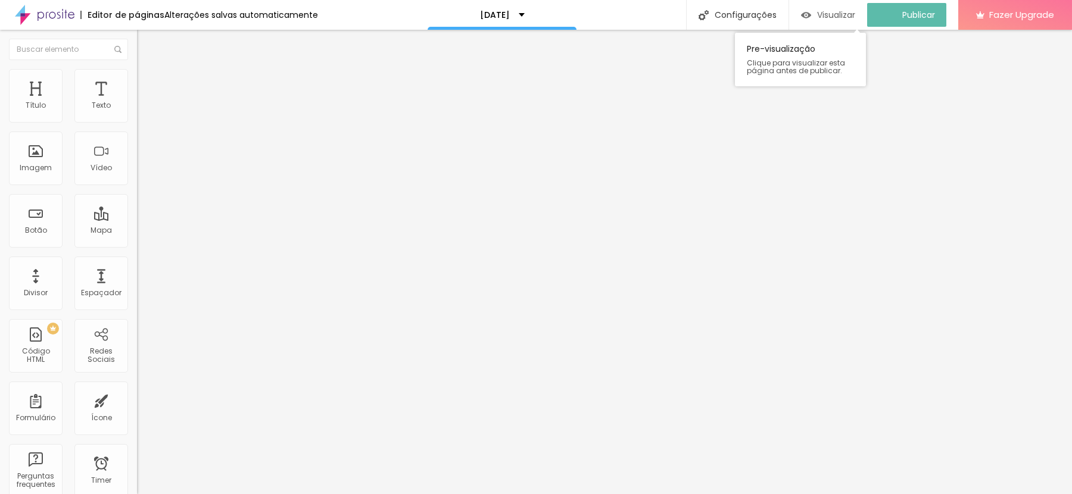
click at [839, 10] on span "Visualizar" at bounding box center [836, 15] width 38 height 10
click at [137, 102] on span "Trocar imagem" at bounding box center [169, 97] width 65 height 10
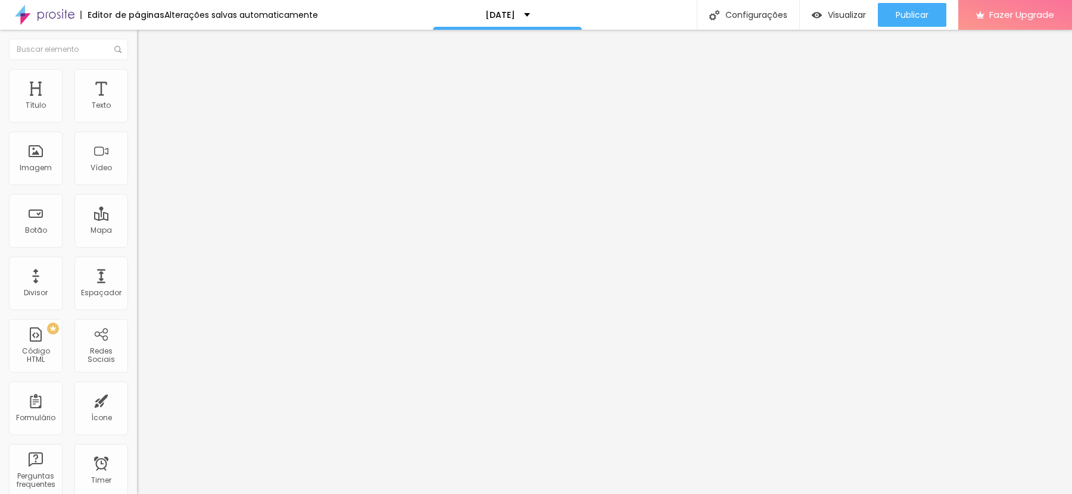
click at [137, 102] on span "Trocar imagem" at bounding box center [169, 97] width 65 height 10
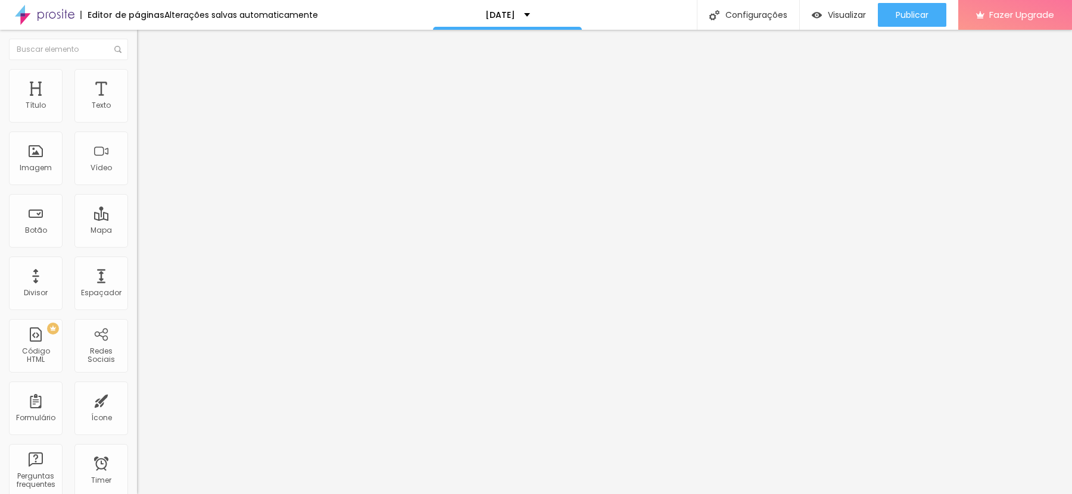
click at [137, 102] on span "Trocar imagem" at bounding box center [169, 97] width 65 height 10
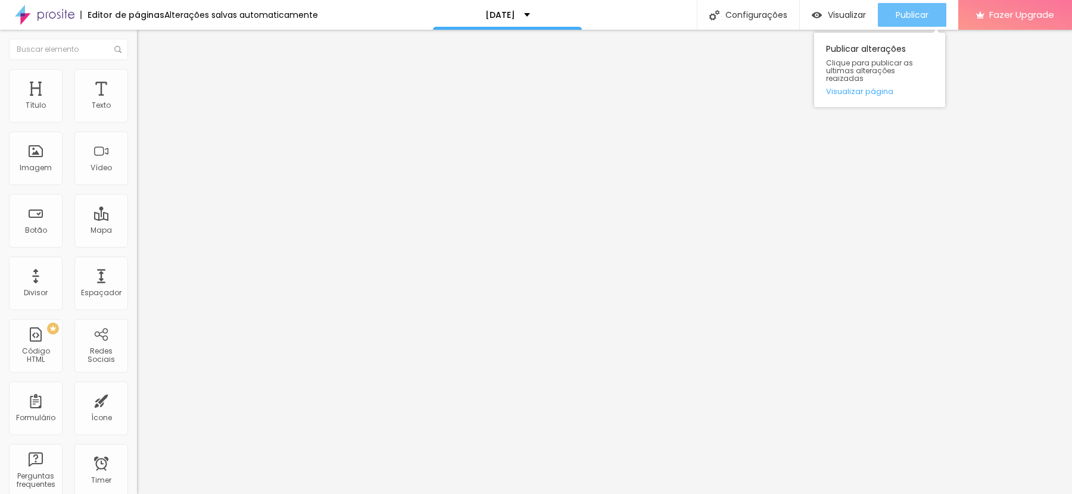
click at [906, 19] on span "Publicar" at bounding box center [912, 15] width 33 height 10
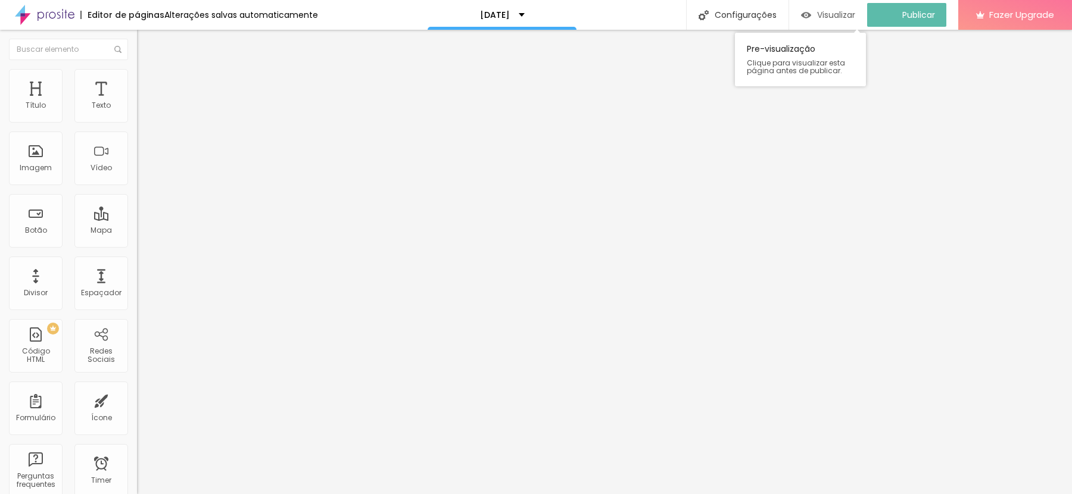
click at [835, 10] on span "Visualizar" at bounding box center [836, 15] width 38 height 10
click at [137, 102] on span "Trocar imagem" at bounding box center [169, 97] width 65 height 10
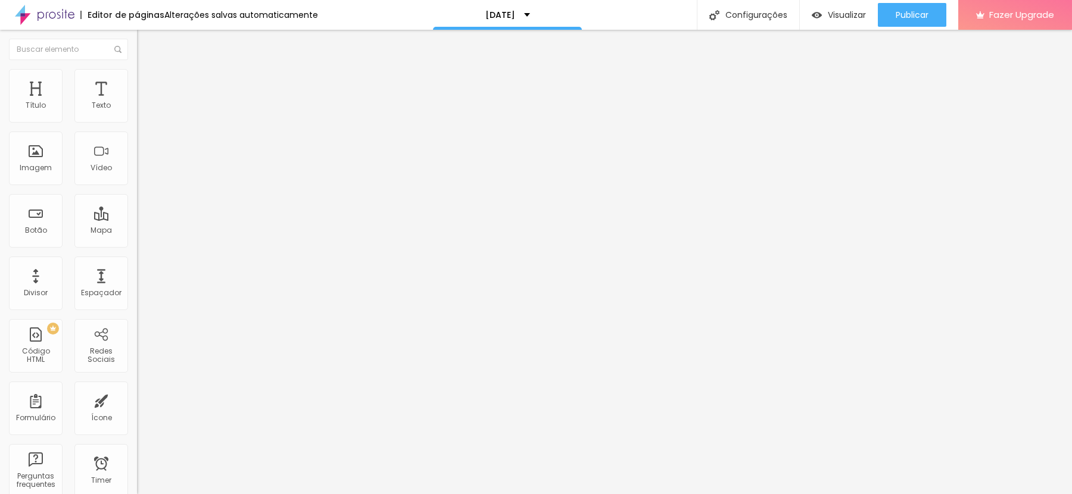
click at [137, 102] on span "Trocar imagem" at bounding box center [169, 97] width 65 height 10
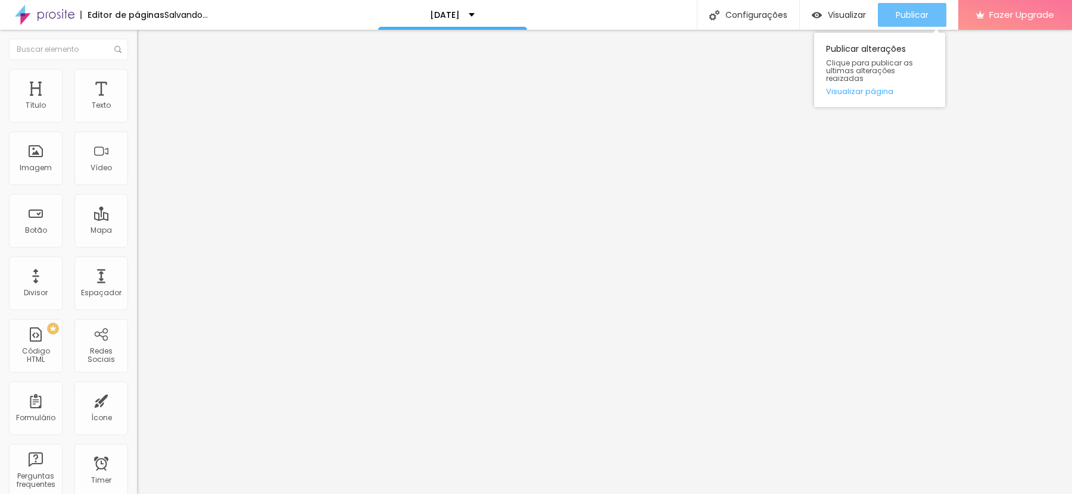
click at [908, 23] on div "Publicar" at bounding box center [912, 15] width 33 height 24
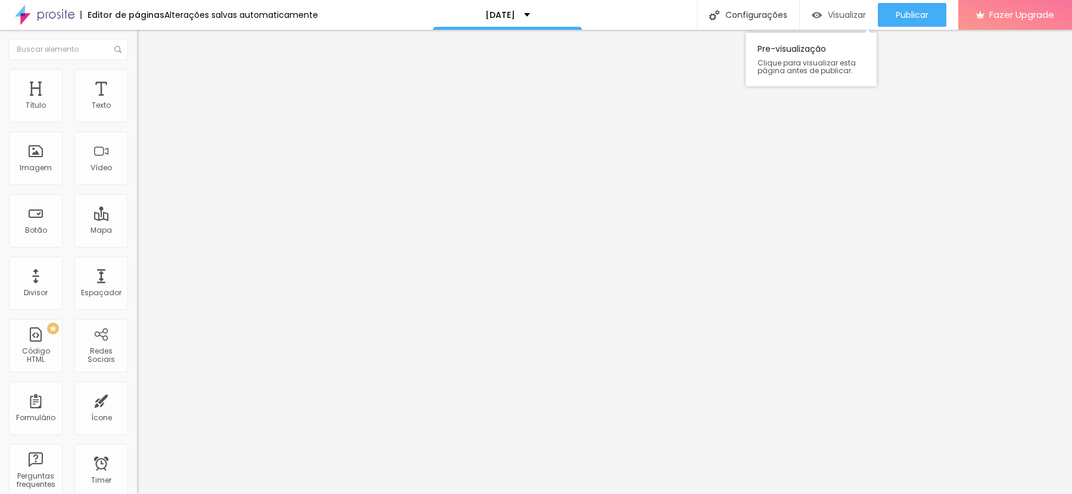
click at [854, 14] on span "Visualizar" at bounding box center [847, 15] width 38 height 10
click at [137, 102] on span "Trocar imagem" at bounding box center [169, 97] width 65 height 10
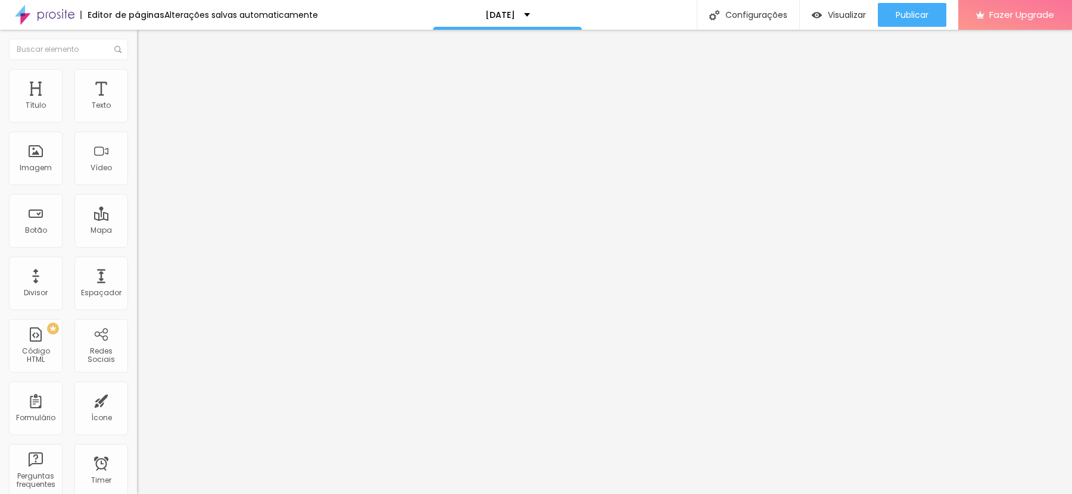
scroll to position [70, 0]
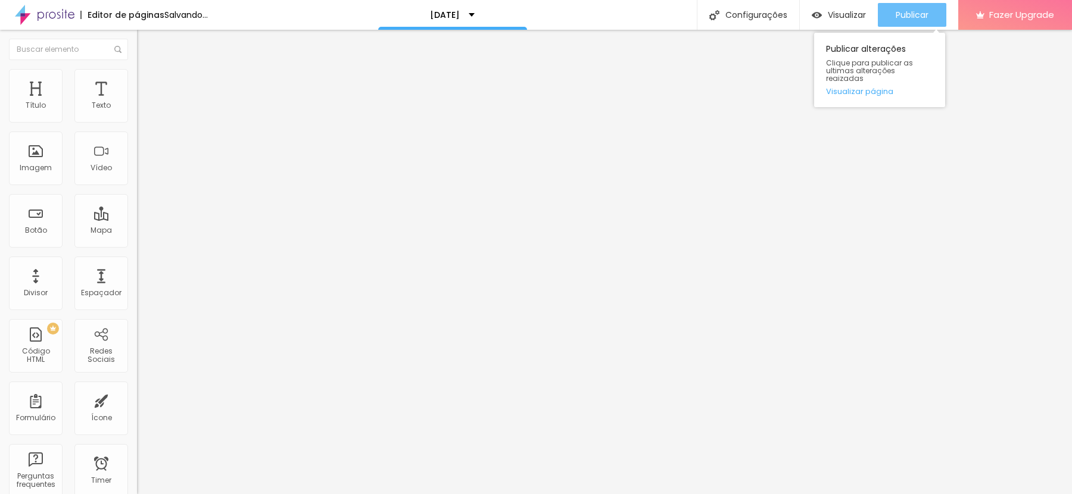
click at [911, 10] on span "Publicar" at bounding box center [912, 15] width 33 height 10
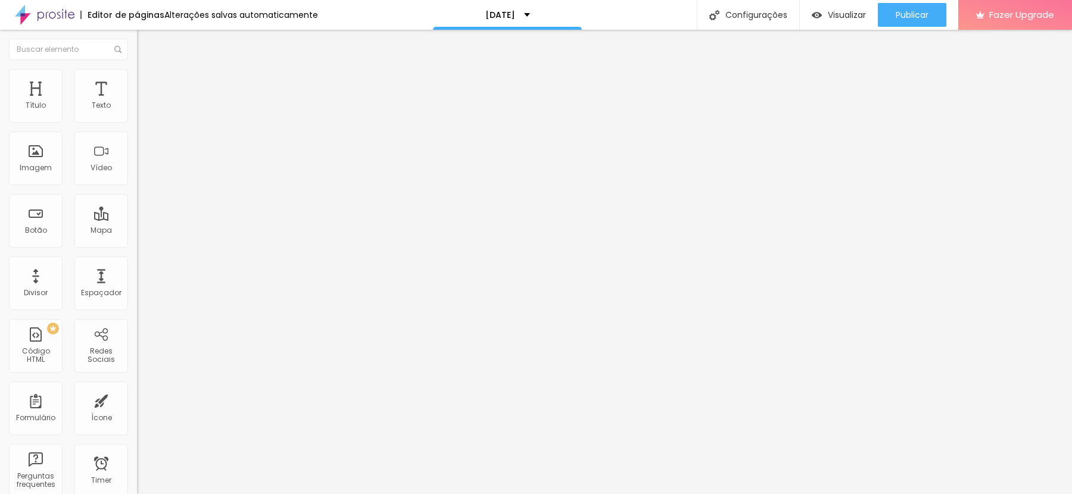
click at [148, 80] on span "Estilo" at bounding box center [157, 77] width 18 height 10
click at [137, 67] on li "Conteúdo" at bounding box center [205, 63] width 137 height 12
click at [137, 81] on li "Estilo" at bounding box center [205, 75] width 137 height 12
type input "95"
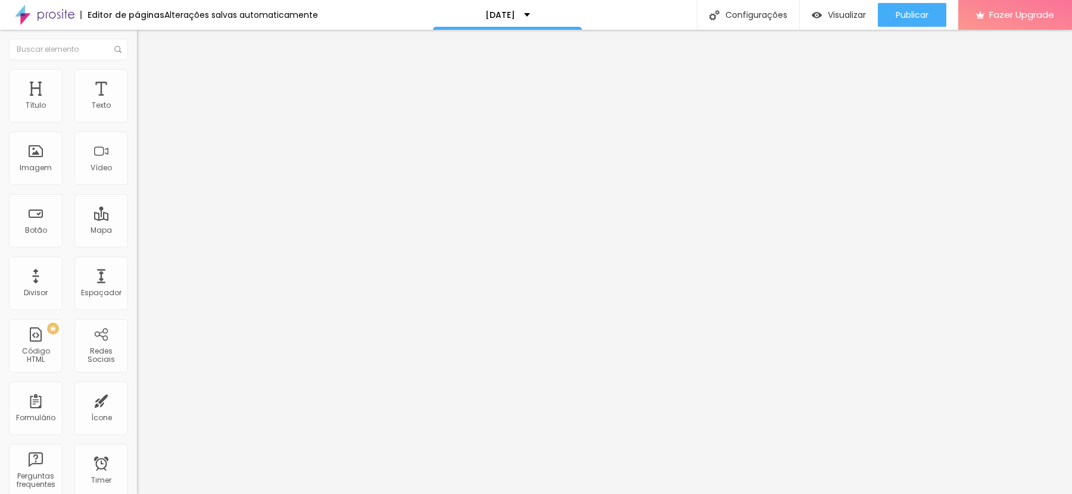
type input "90"
type input "65"
type input "60"
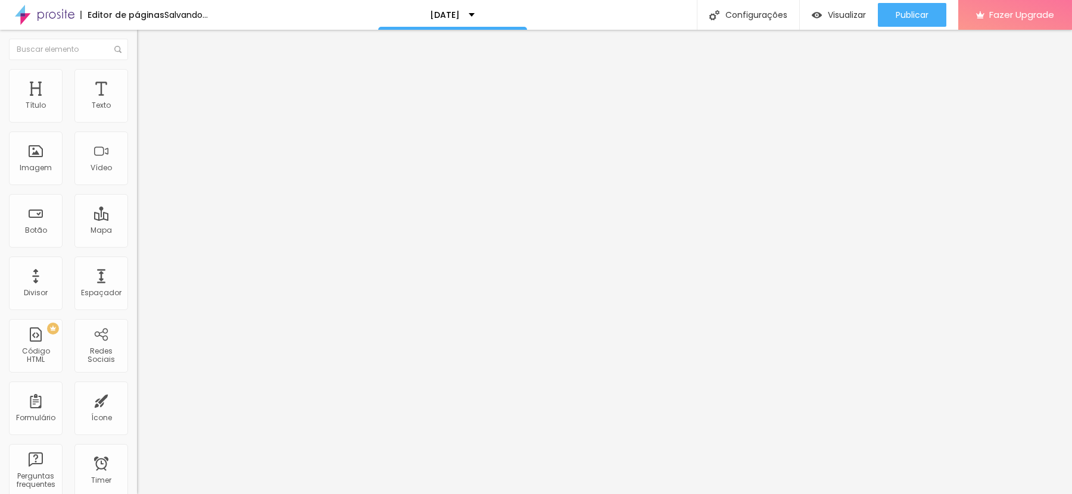
type input "60"
type input "45"
type input "40"
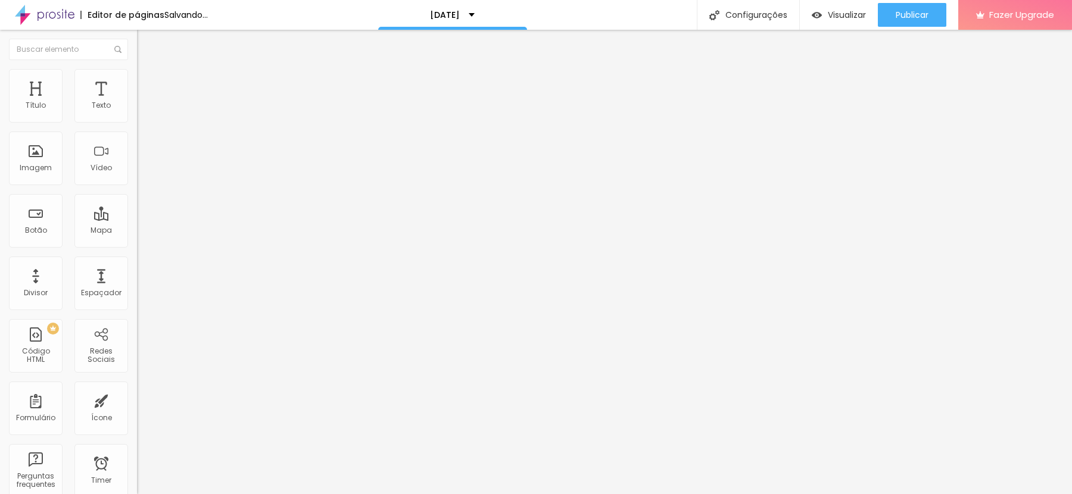
type input "50"
type input "65"
type input "80"
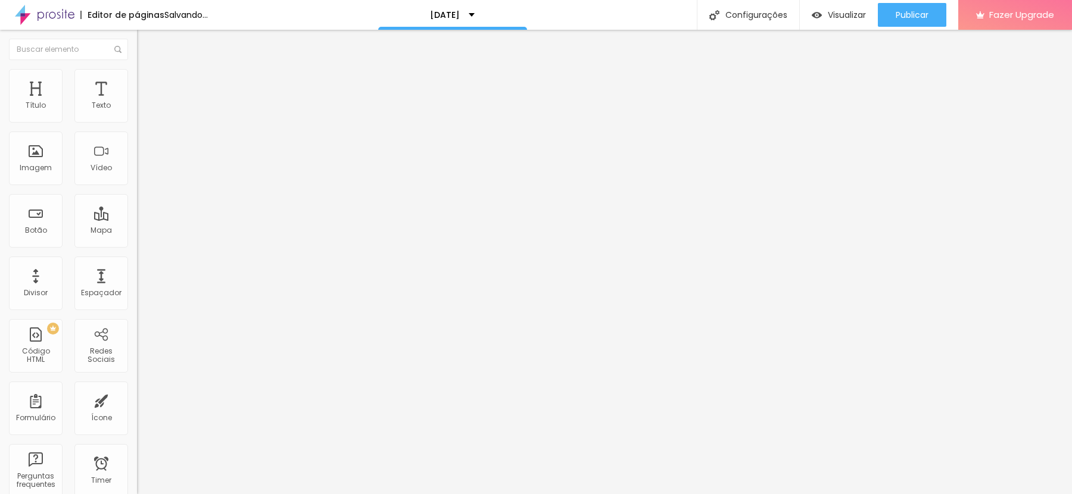
type input "80"
type input "95"
type input "100"
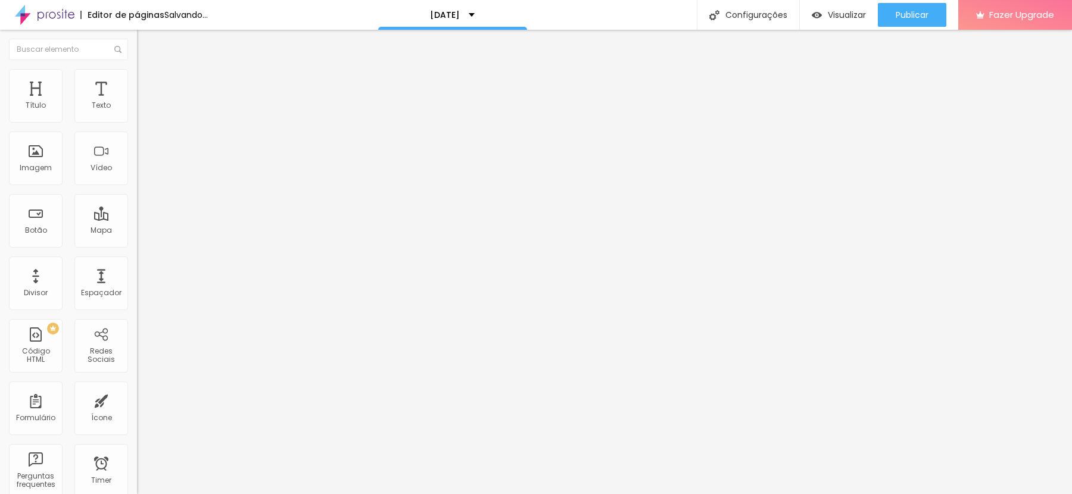
drag, startPoint x: 116, startPoint y: 129, endPoint x: 199, endPoint y: 143, distance: 85.1
click at [199, 122] on input "range" at bounding box center [175, 118] width 77 height 10
click at [148, 70] on span "Conteúdo" at bounding box center [166, 65] width 37 height 10
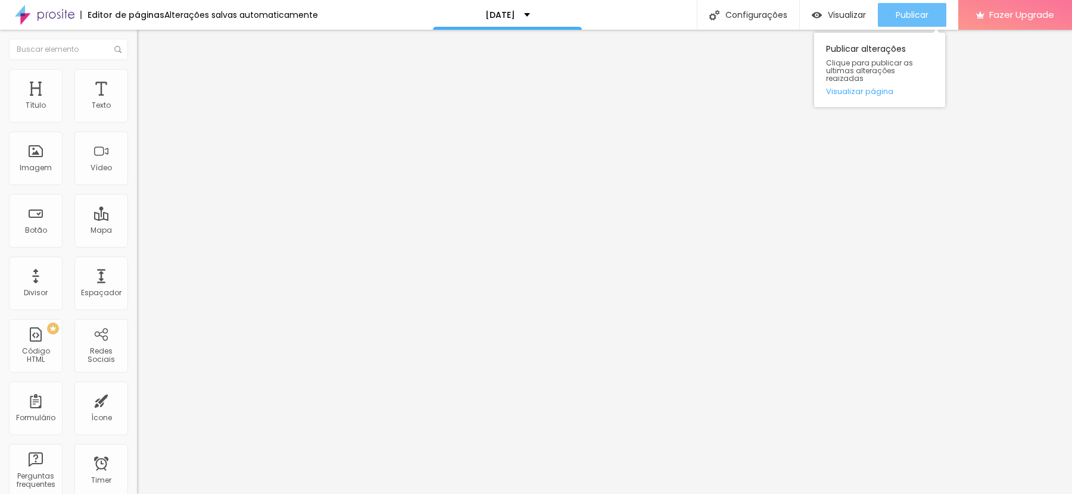
click at [907, 16] on span "Publicar" at bounding box center [912, 15] width 33 height 10
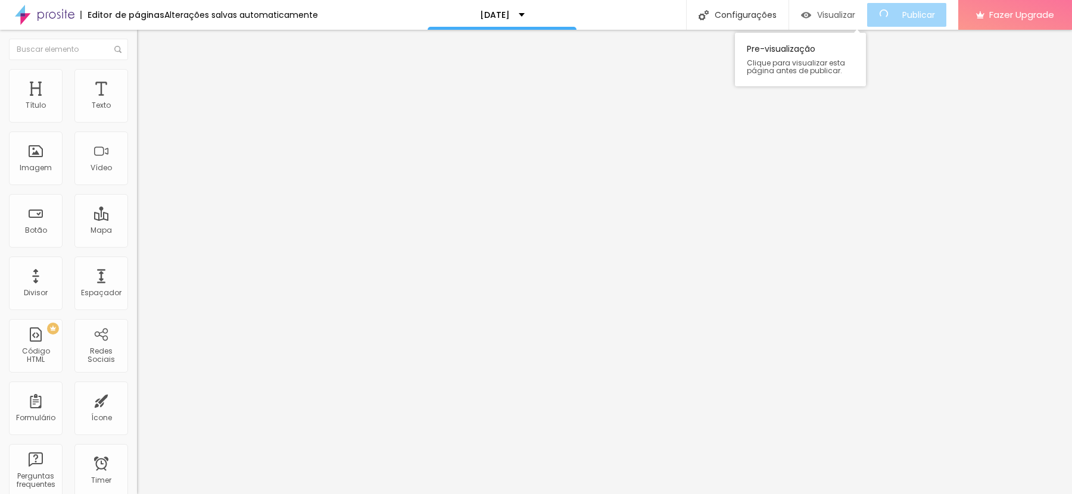
click at [811, 20] on img "button" at bounding box center [806, 15] width 10 height 10
click at [137, 102] on span "Trocar imagem" at bounding box center [169, 97] width 65 height 10
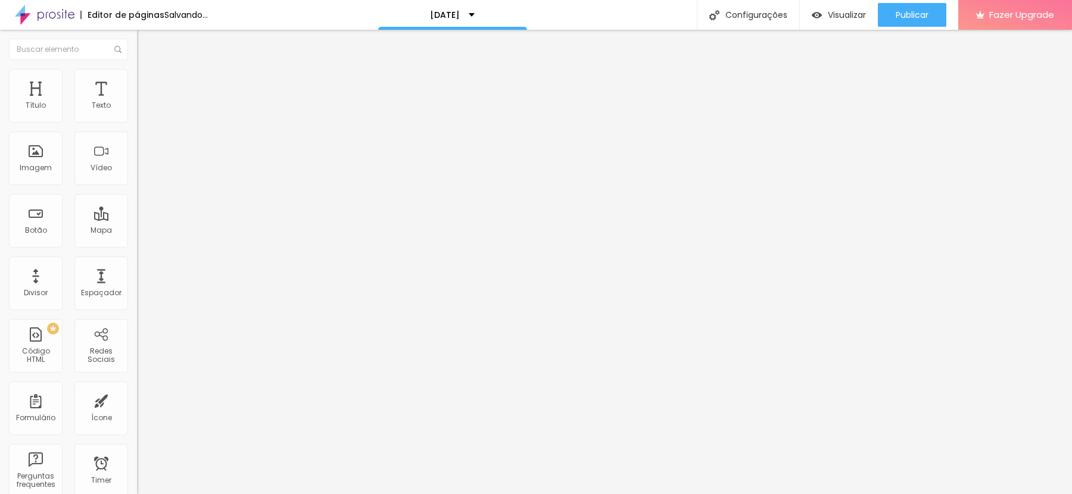
click at [137, 102] on span "Trocar imagem" at bounding box center [169, 97] width 65 height 10
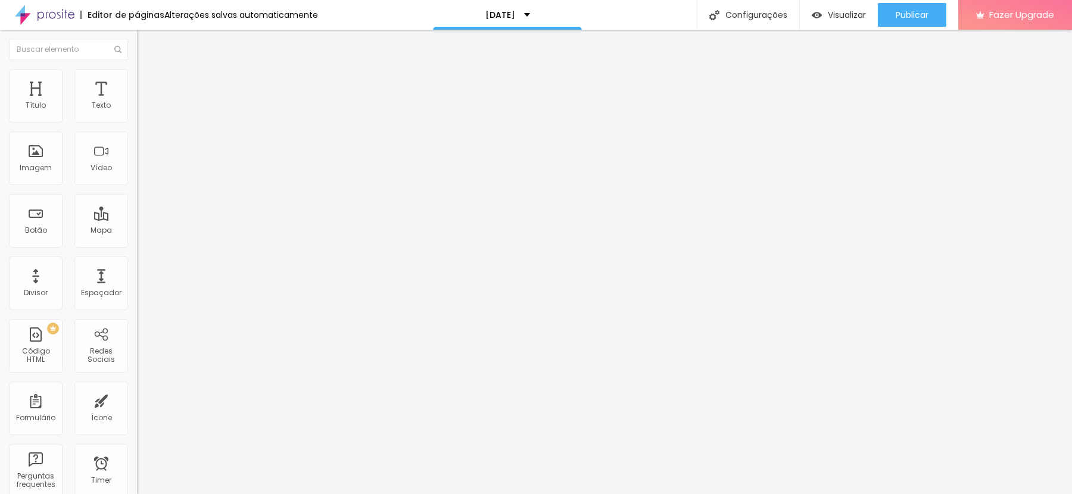
click at [137, 102] on span "Trocar imagem" at bounding box center [169, 97] width 65 height 10
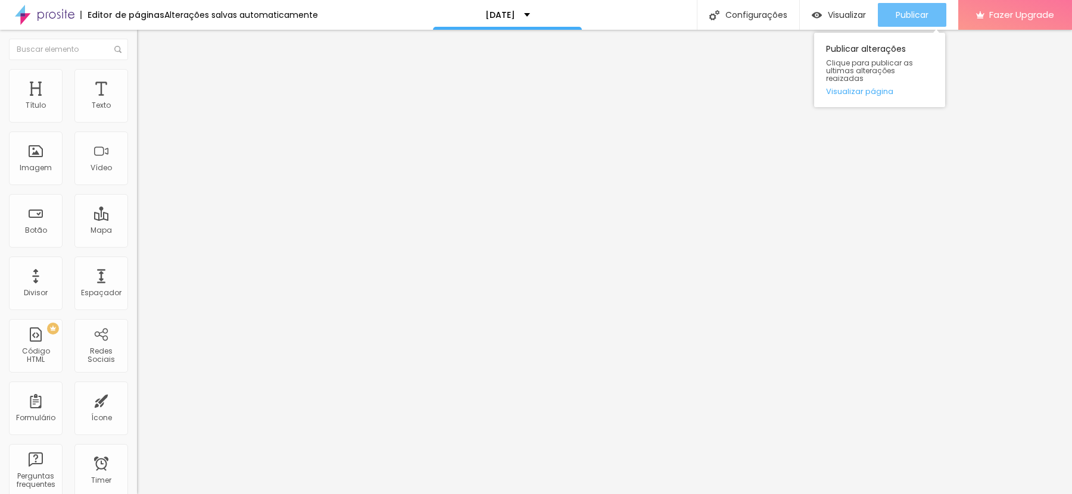
click at [922, 11] on span "Publicar" at bounding box center [912, 15] width 33 height 10
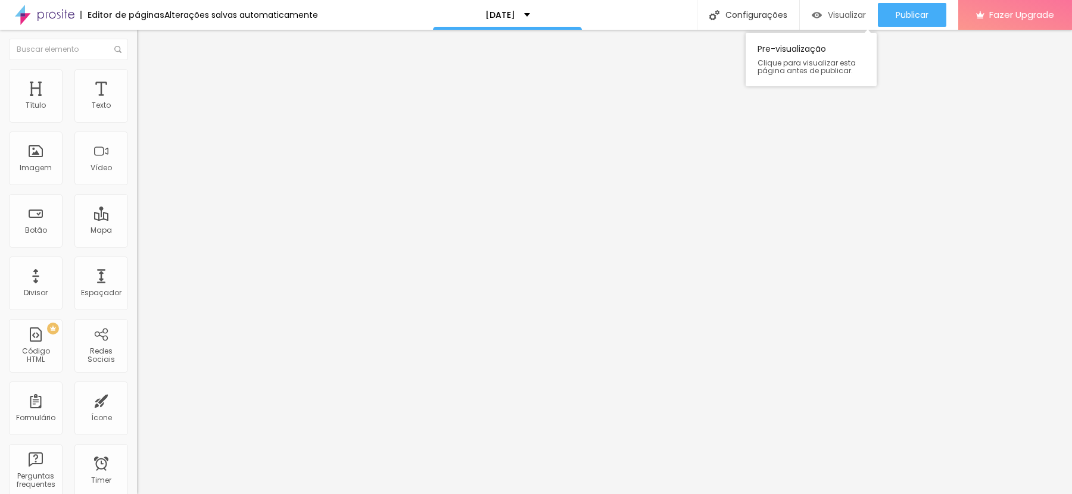
click at [821, 21] on div "Visualizar" at bounding box center [839, 15] width 54 height 24
click at [137, 102] on span "Trocar imagem" at bounding box center [169, 97] width 65 height 10
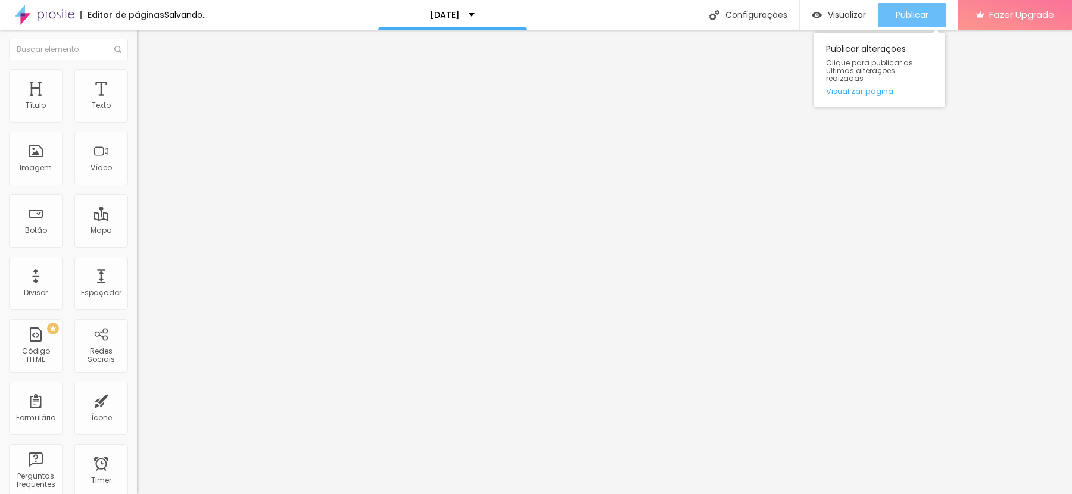
click at [913, 21] on div "Publicar" at bounding box center [912, 15] width 33 height 24
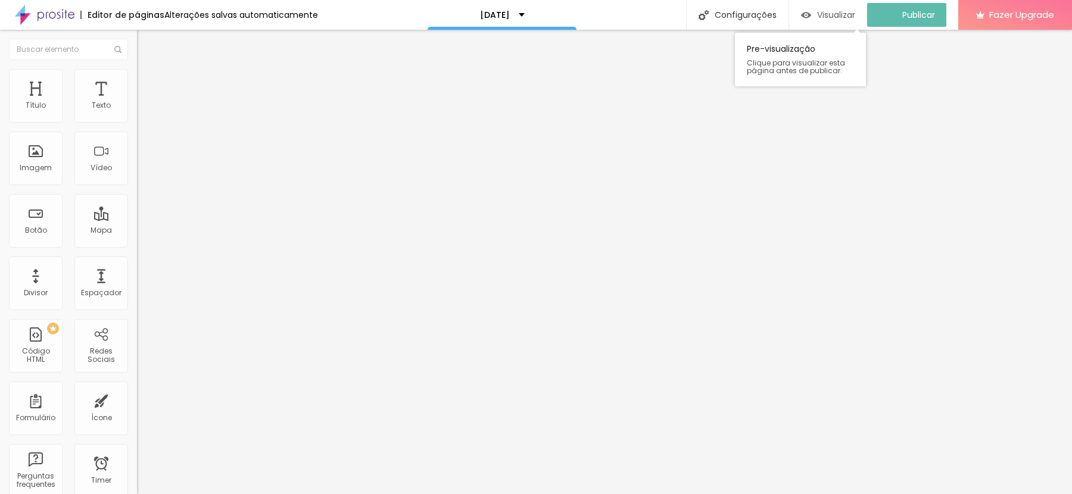
click at [828, 11] on span "Visualizar" at bounding box center [836, 15] width 38 height 10
click at [148, 82] on span "Estilo" at bounding box center [157, 77] width 18 height 10
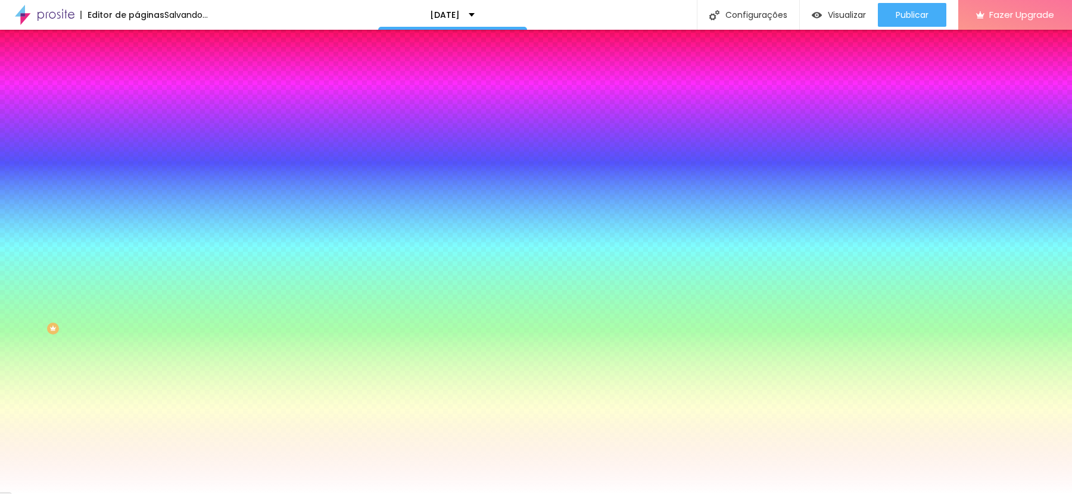
click at [148, 84] on span "Avançado" at bounding box center [167, 89] width 39 height 10
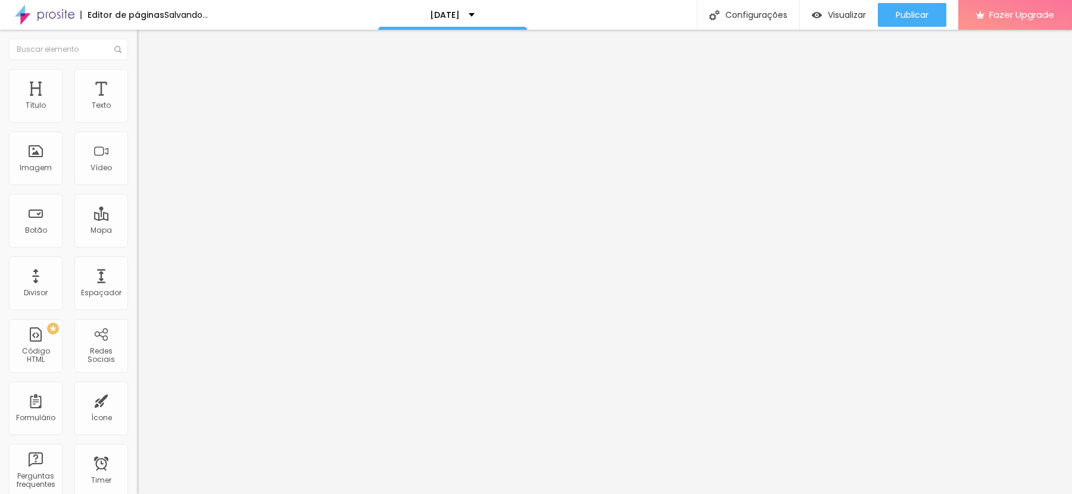
type input "3"
type input "0"
drag, startPoint x: 30, startPoint y: 117, endPoint x: 0, endPoint y: 116, distance: 29.8
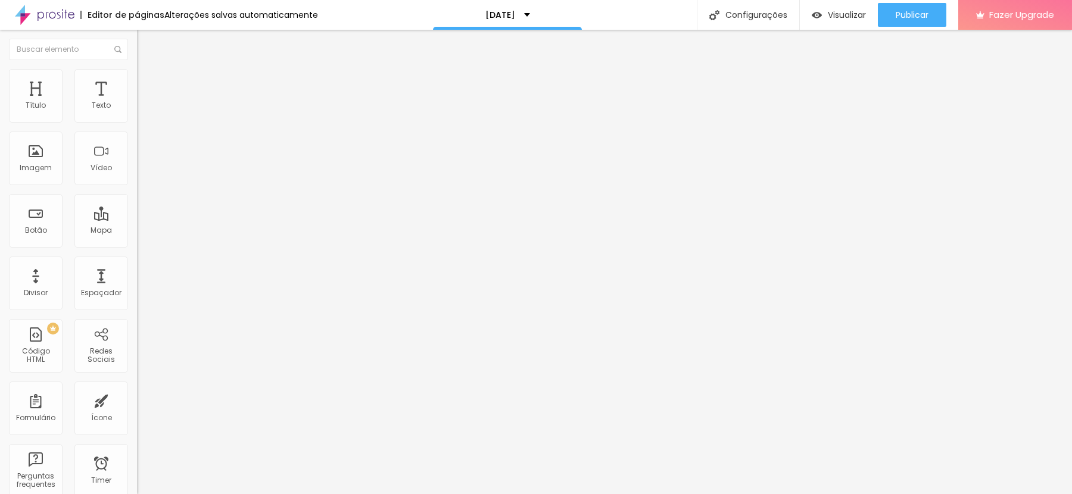
type input "0"
click at [137, 231] on input "range" at bounding box center [175, 236] width 77 height 10
type input "0"
drag, startPoint x: 35, startPoint y: 141, endPoint x: 0, endPoint y: 141, distance: 34.5
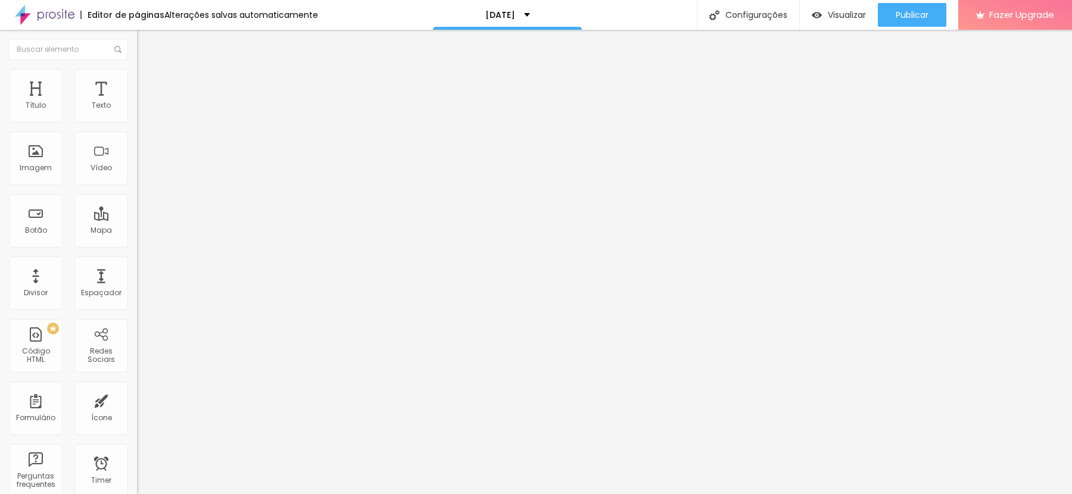
type input "0"
click at [137, 400] on input "range" at bounding box center [175, 405] width 77 height 10
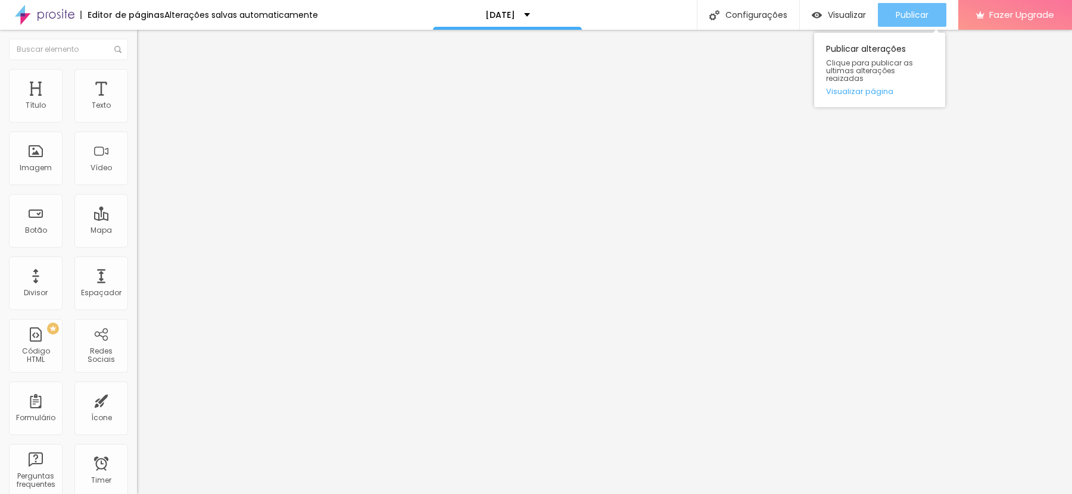
click at [905, 17] on span "Publicar" at bounding box center [912, 15] width 33 height 10
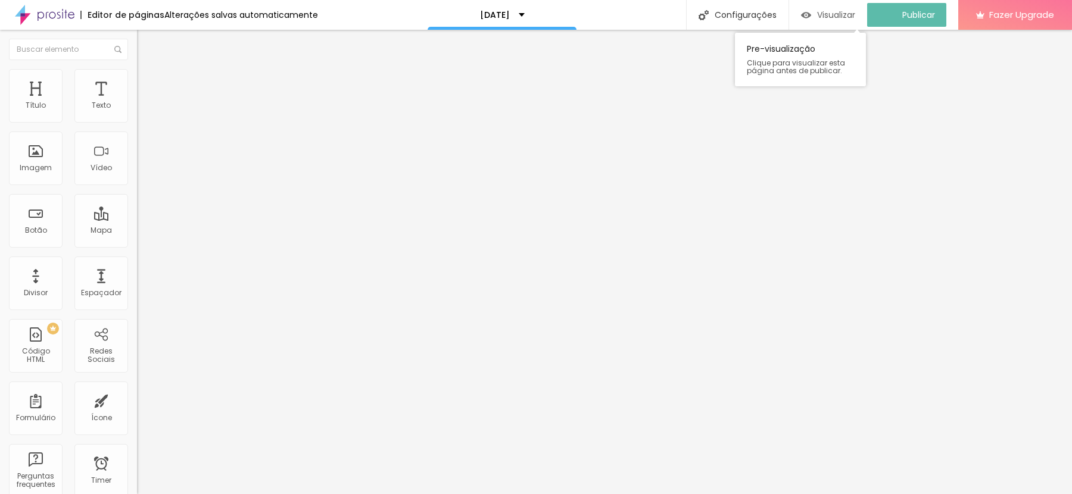
click at [838, 14] on span "Visualizar" at bounding box center [836, 15] width 38 height 10
click at [137, 112] on input "Ainda ficou alguma dúvida? Entre em contato clicando aqui!" at bounding box center [208, 106] width 143 height 12
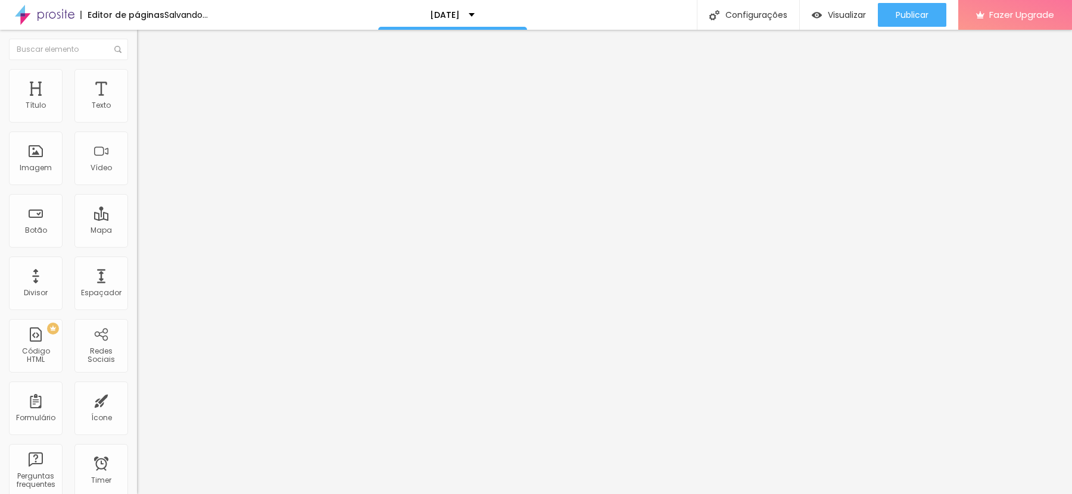
scroll to position [0, 39]
type input "Ainda ficou alguma dúvida? Clique aqui!"
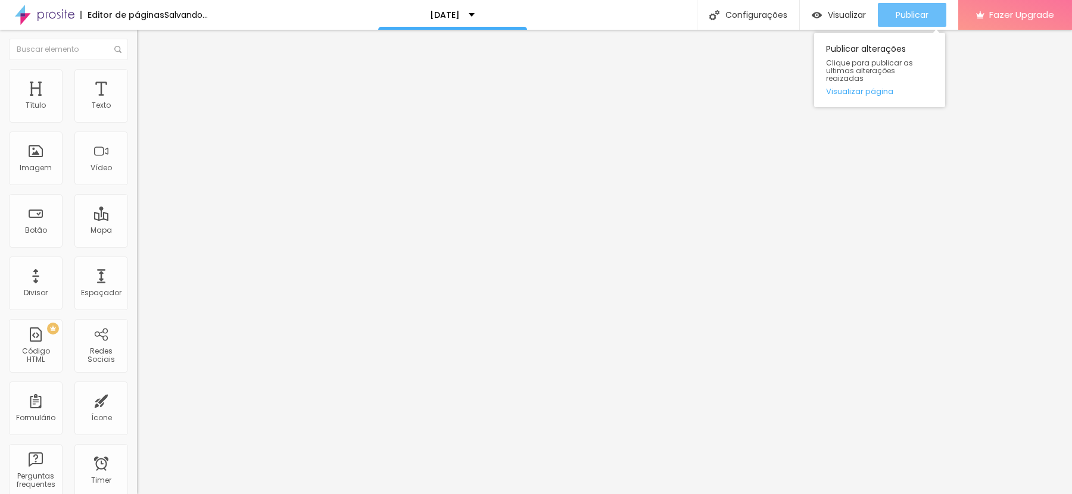
click at [916, 10] on span "Publicar" at bounding box center [912, 15] width 33 height 10
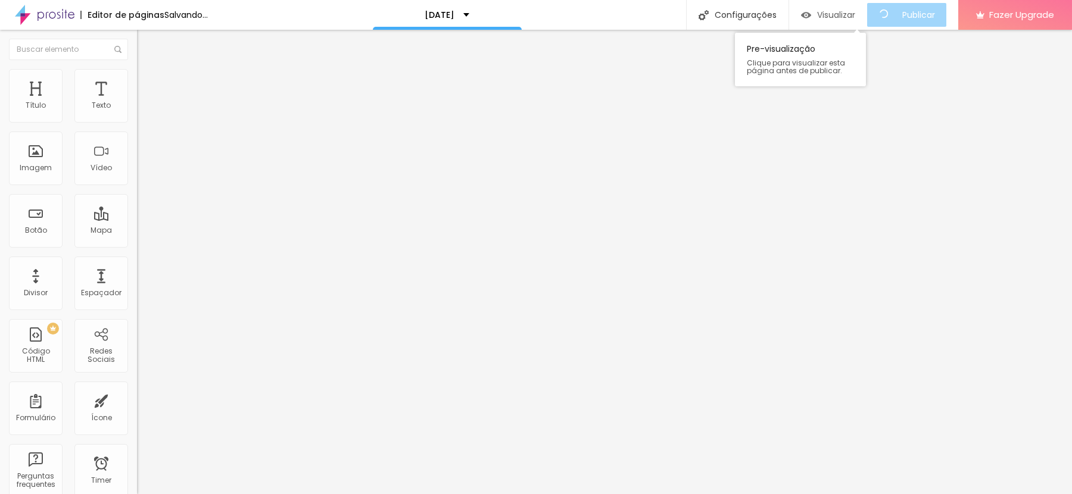
click at [834, 14] on span "Visualizar" at bounding box center [836, 15] width 38 height 10
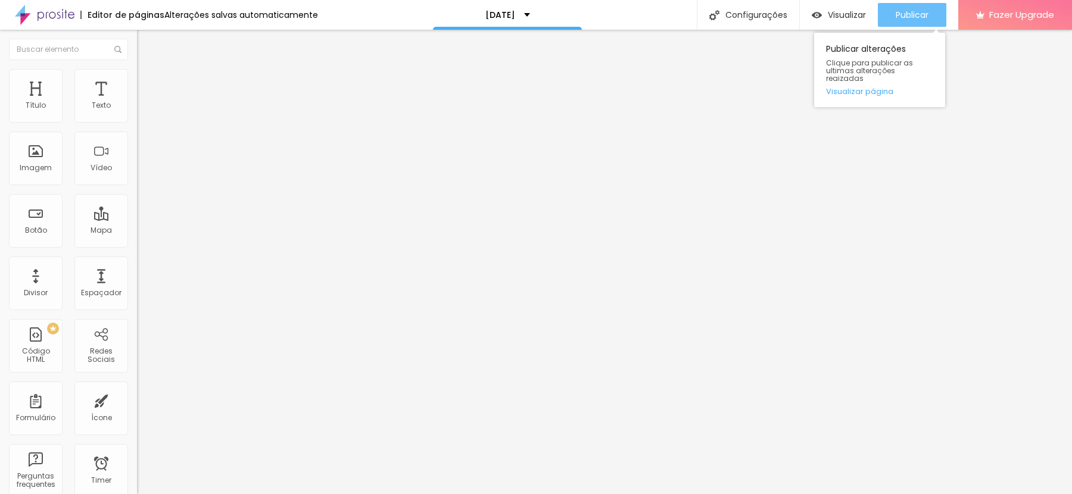
click at [923, 7] on div "Publicar" at bounding box center [912, 15] width 33 height 24
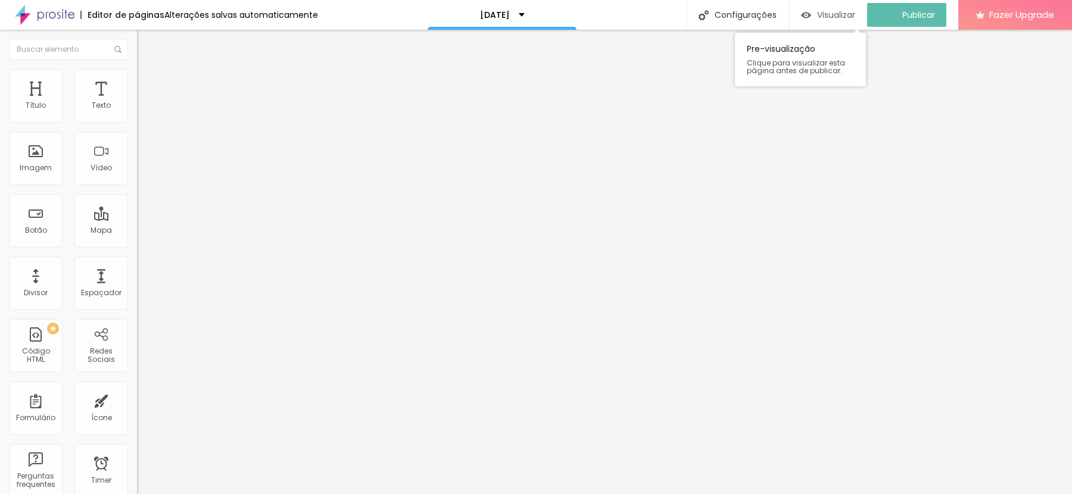
click at [841, 19] on span "Visualizar" at bounding box center [836, 15] width 38 height 10
click at [148, 82] on span "Avançado" at bounding box center [167, 77] width 39 height 10
click at [137, 68] on img at bounding box center [142, 62] width 11 height 11
click at [137, 126] on span "Editar perguntas" at bounding box center [171, 121] width 68 height 10
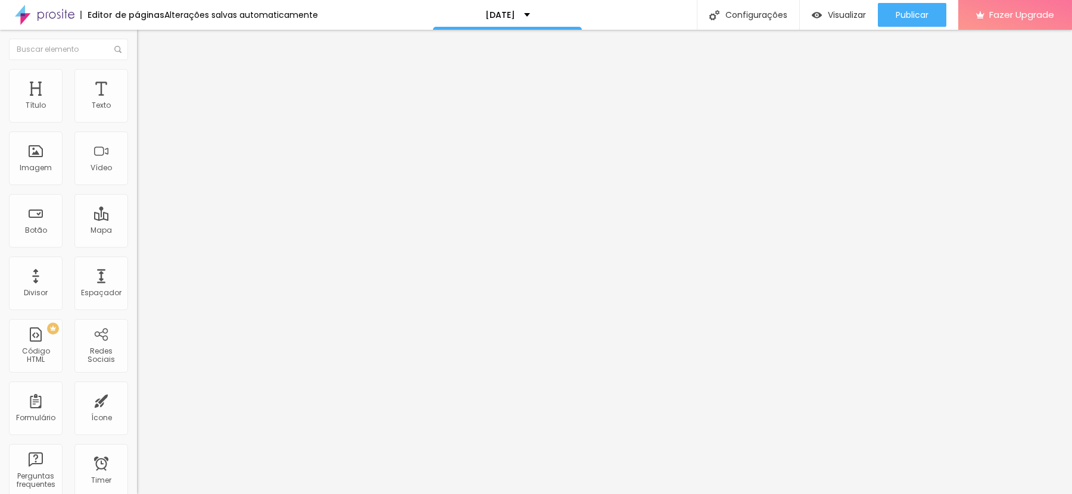
drag, startPoint x: 643, startPoint y: 309, endPoint x: 616, endPoint y: 308, distance: 26.8
drag, startPoint x: 656, startPoint y: 309, endPoint x: 423, endPoint y: 310, distance: 232.2
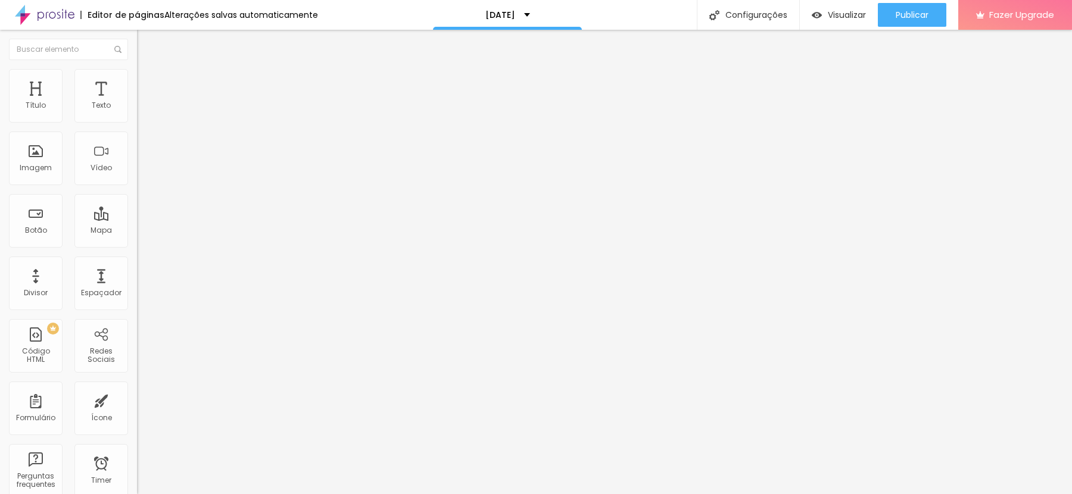
drag, startPoint x: 807, startPoint y: 307, endPoint x: 710, endPoint y: 311, distance: 97.7
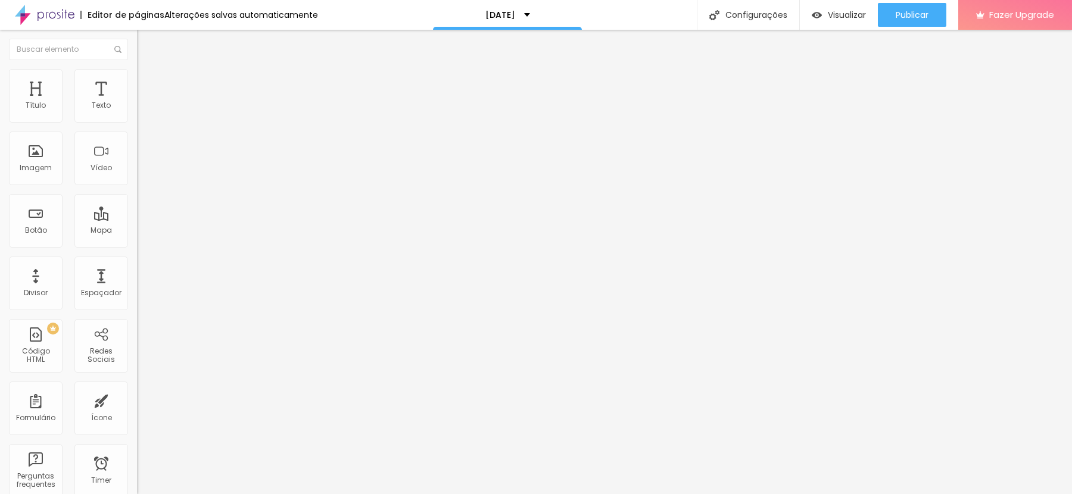
click at [137, 126] on span "Editar perguntas" at bounding box center [171, 121] width 68 height 10
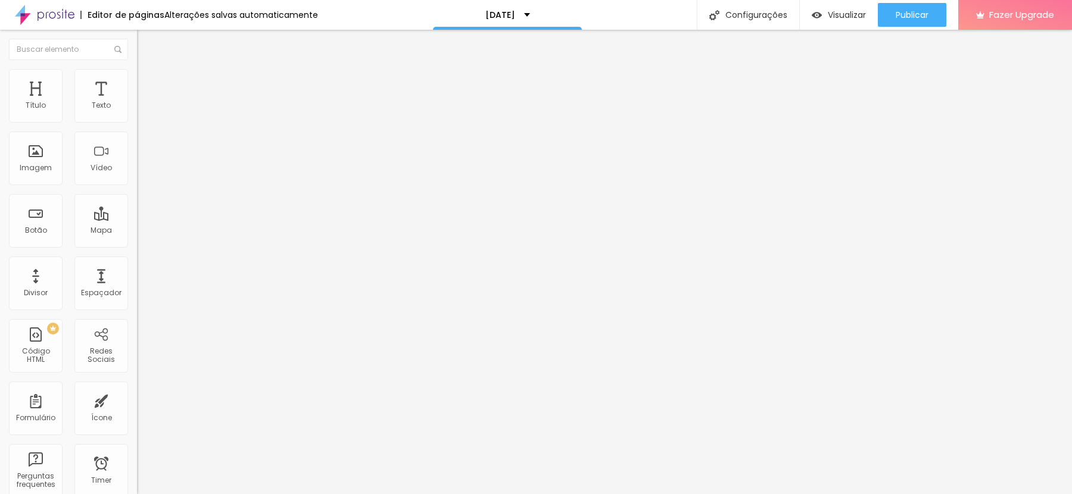
click at [846, 13] on span "Visualizar" at bounding box center [847, 15] width 38 height 10
click at [137, 76] on img at bounding box center [142, 74] width 11 height 11
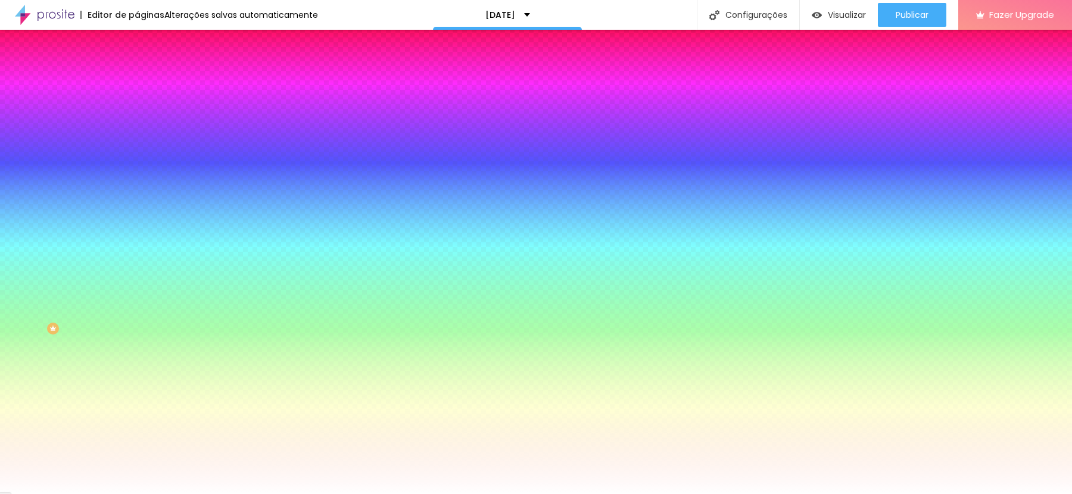
click at [137, 405] on input "#FFFFFF" at bounding box center [208, 411] width 143 height 12
paste input "971408"
type input "#971408"
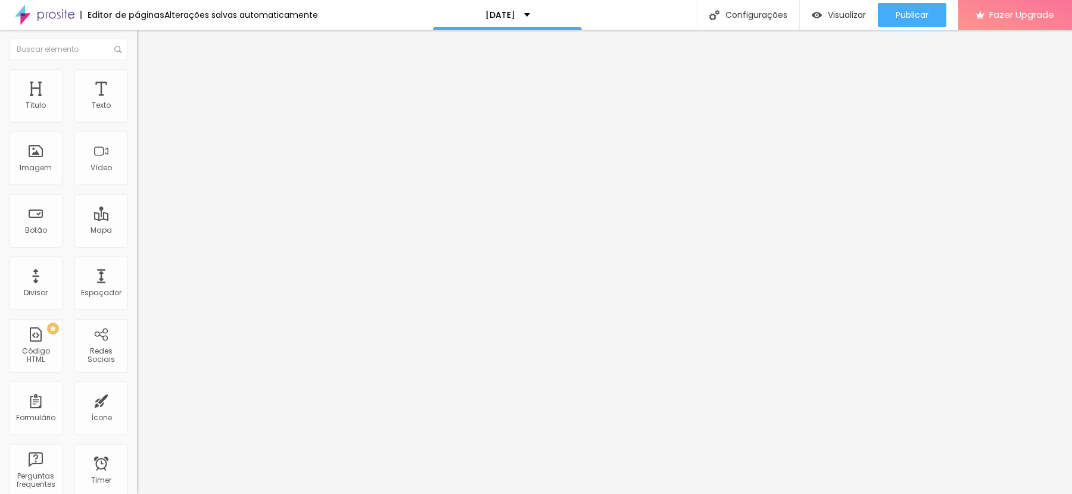
click at [137, 245] on input "Oi, tenho interesse no Ensaio de [DATE], mas gostaria de tirar um dúvida!" at bounding box center [208, 239] width 143 height 12
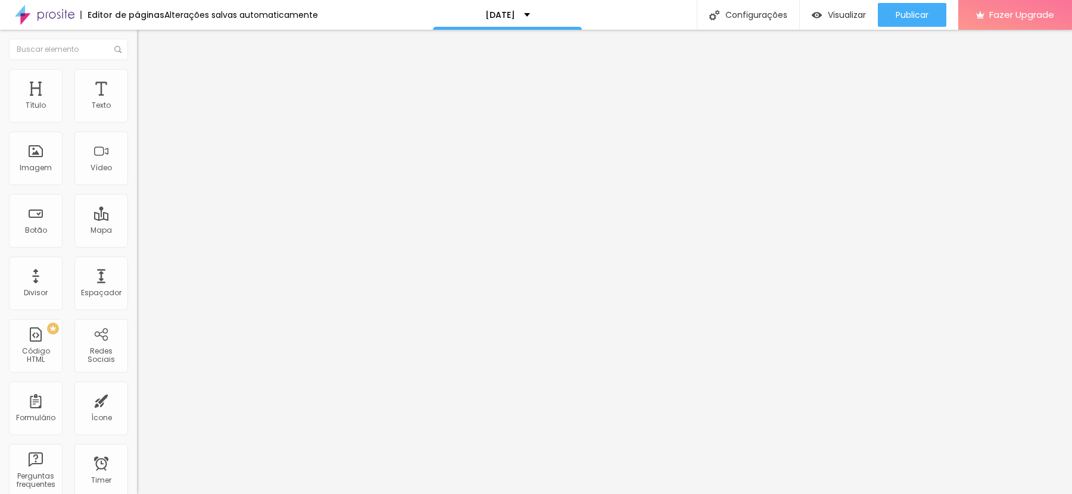
paste input "https://wa.me/5547997339503?text=Oi%2C%20tenho%20interesse%20no%20Ensaio%20de%2…"
click at [137, 328] on div "Editar Botão Conteúdo Estilo Avançado Texto Ainda ficou alguma dúvida? Clique a…" at bounding box center [205, 262] width 137 height 464
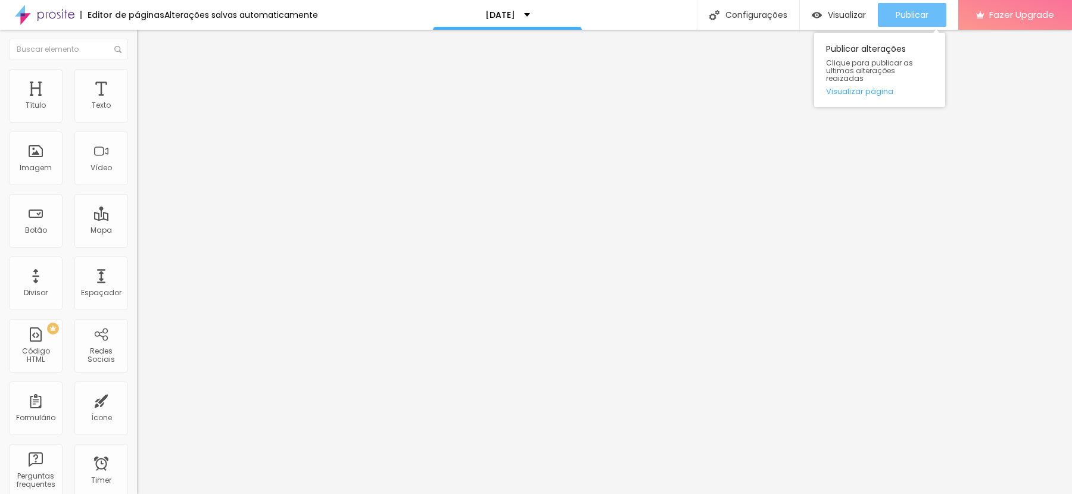
click at [911, 10] on span "Publicar" at bounding box center [912, 15] width 33 height 10
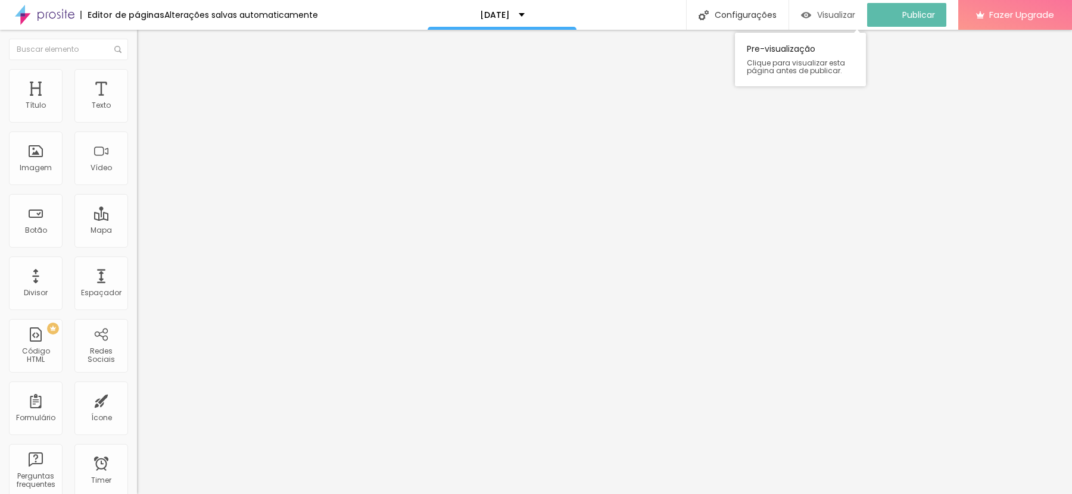
click at [849, 10] on span "Visualizar" at bounding box center [836, 15] width 38 height 10
click at [137, 245] on input "https://wa.me/5547997339503?text=Oi%2C%20tenho%20interesse%20no%20Ensaio%20de%2…" at bounding box center [208, 239] width 143 height 12
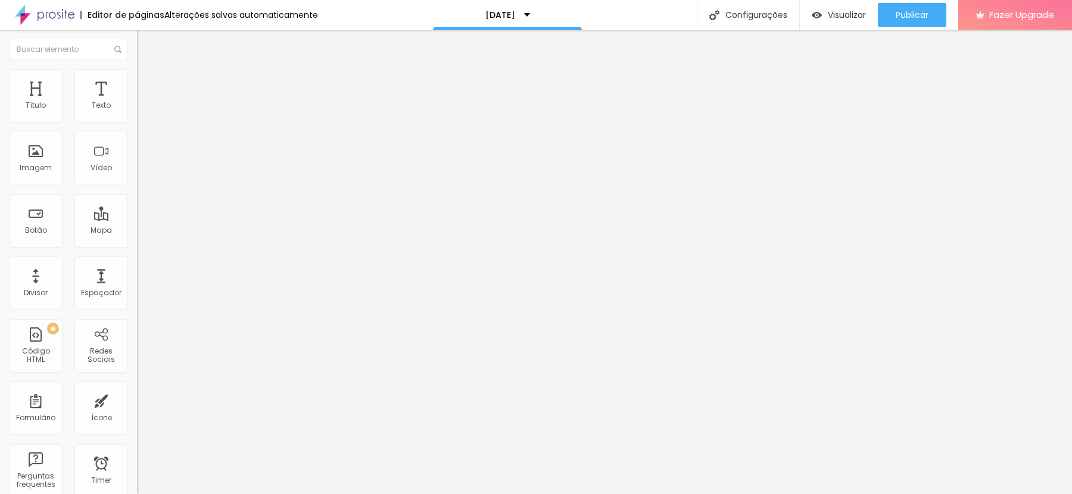
paste input "ww.eduardaeikonion.com/natal-2025/?id=68b1a174554d00000115e845"
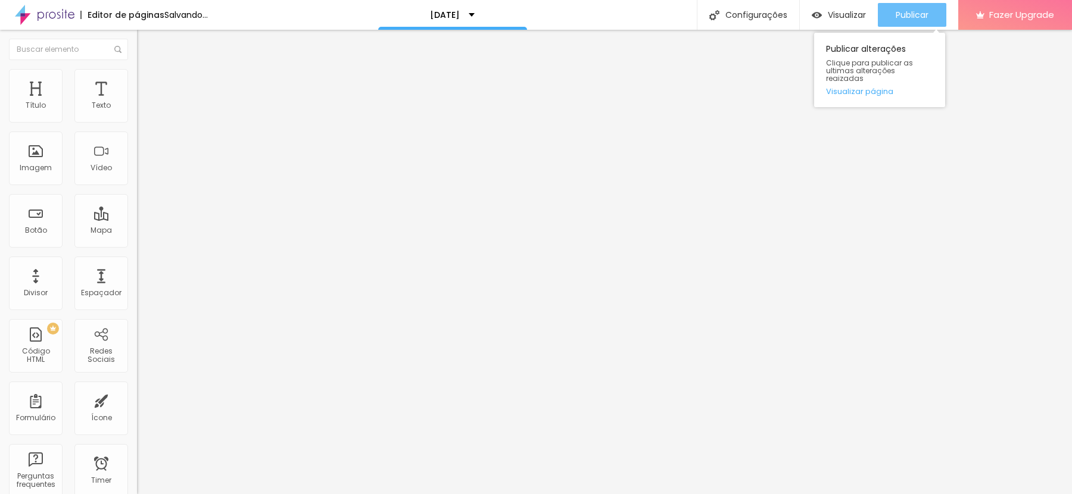
type input "https://www.eduardaeikonion.com/natal-2025/?id=68b1a174554d00000115e845"
click at [928, 8] on button "Publicar" at bounding box center [912, 15] width 68 height 24
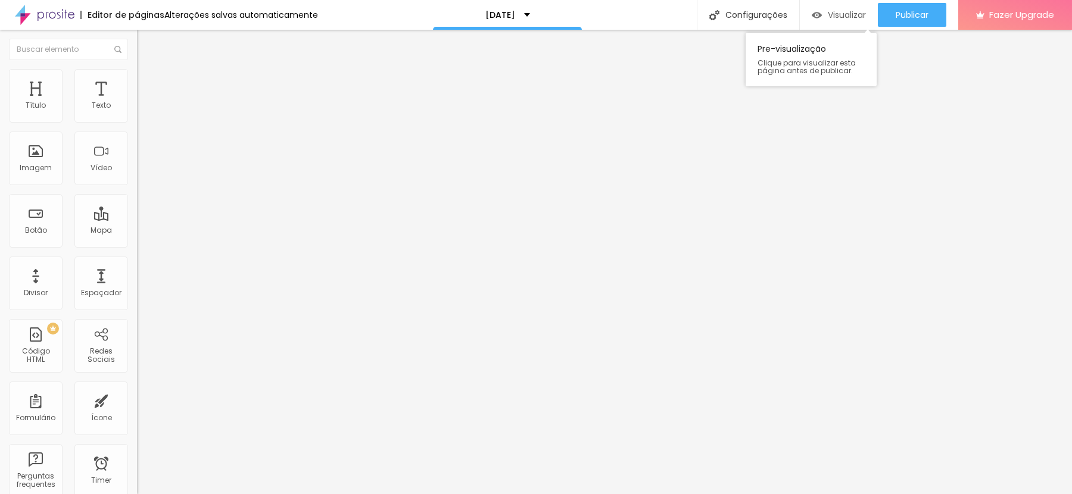
click at [848, 10] on span "Visualizar" at bounding box center [847, 15] width 38 height 10
